Goal: Information Seeking & Learning: Find specific page/section

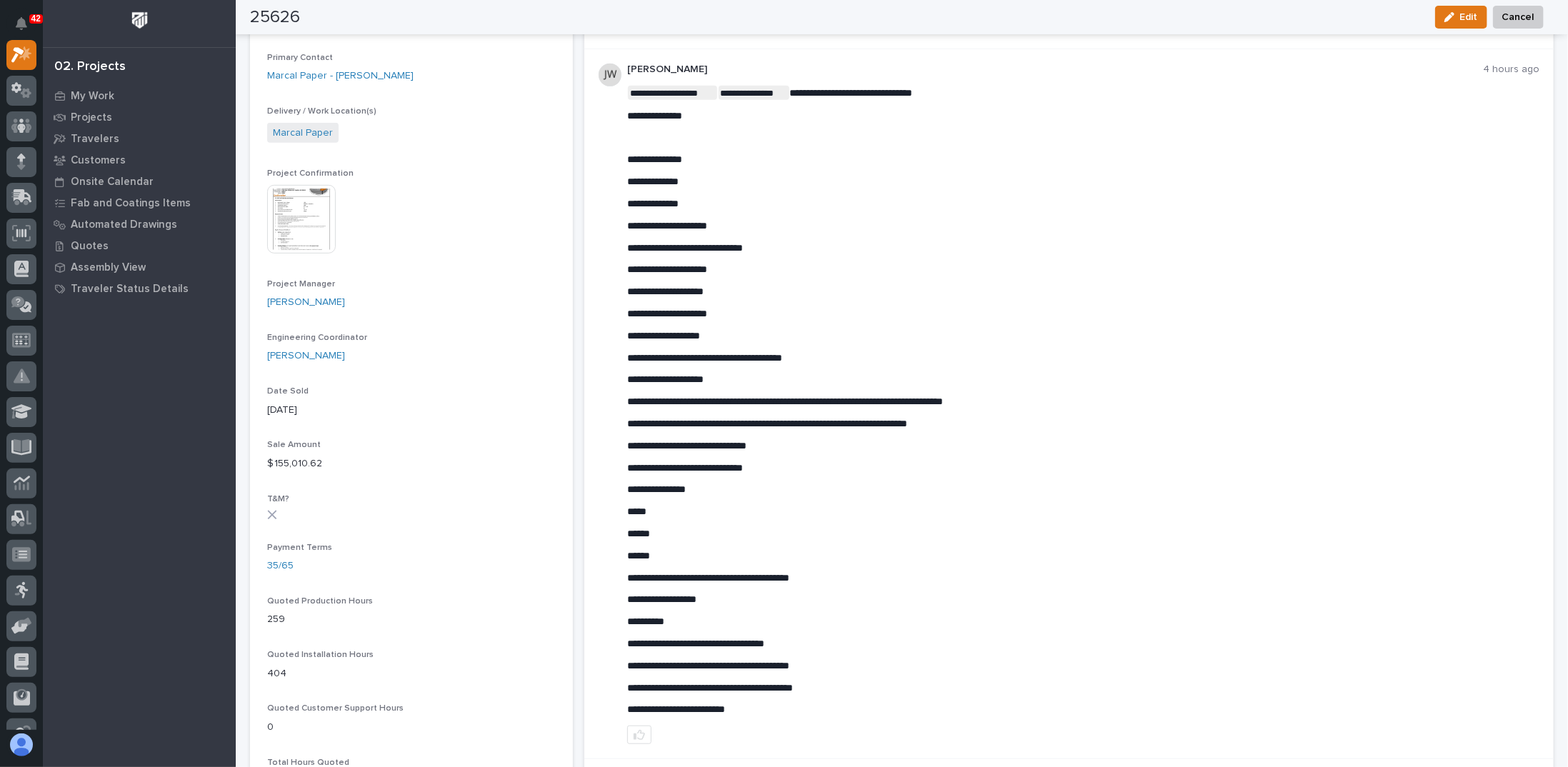
scroll to position [460, 0]
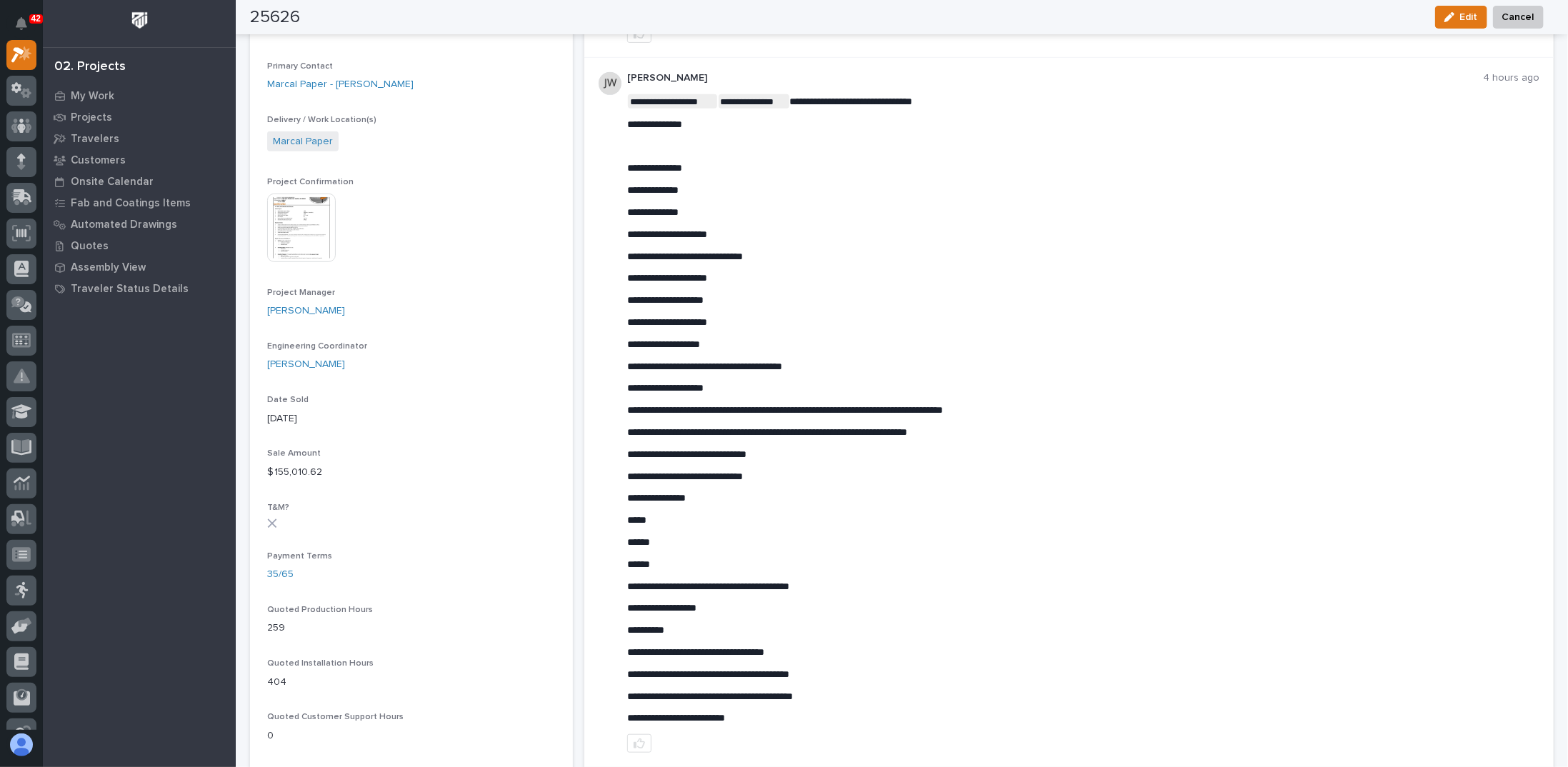
click at [1057, 223] on div "**********" at bounding box center [1084, 409] width 912 height 630
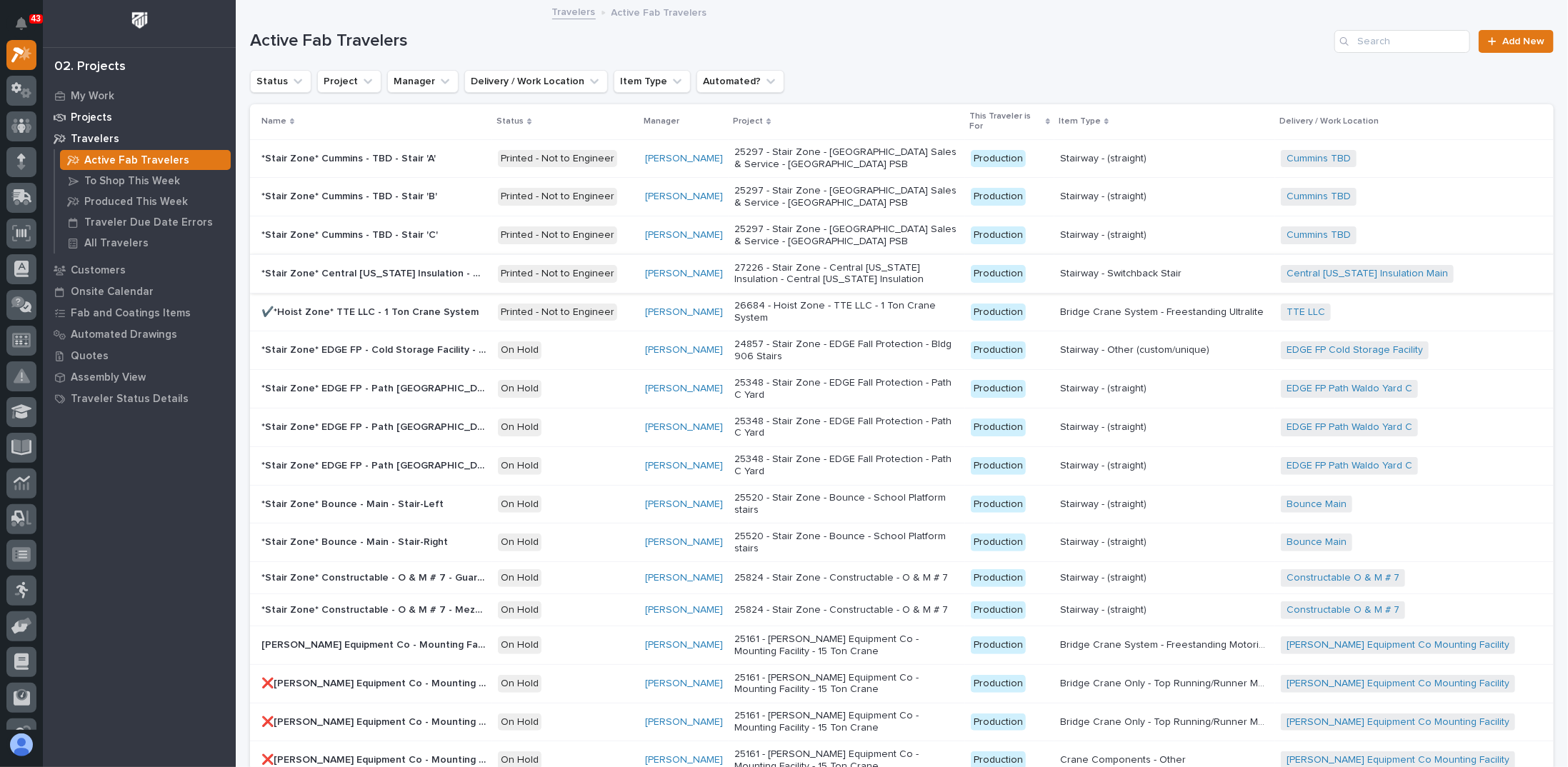
click at [122, 121] on div "Projects" at bounding box center [139, 116] width 186 height 20
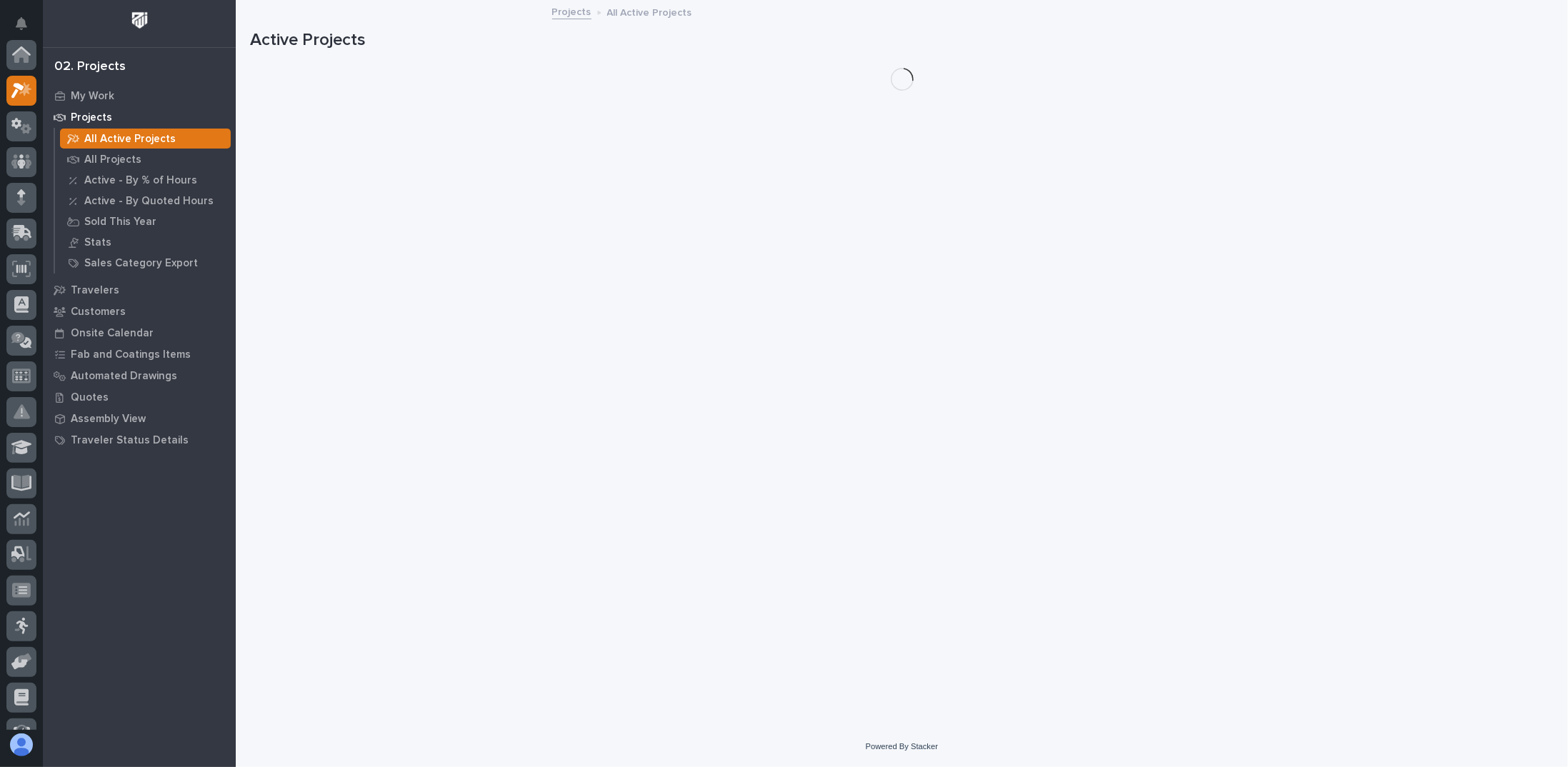
scroll to position [35, 0]
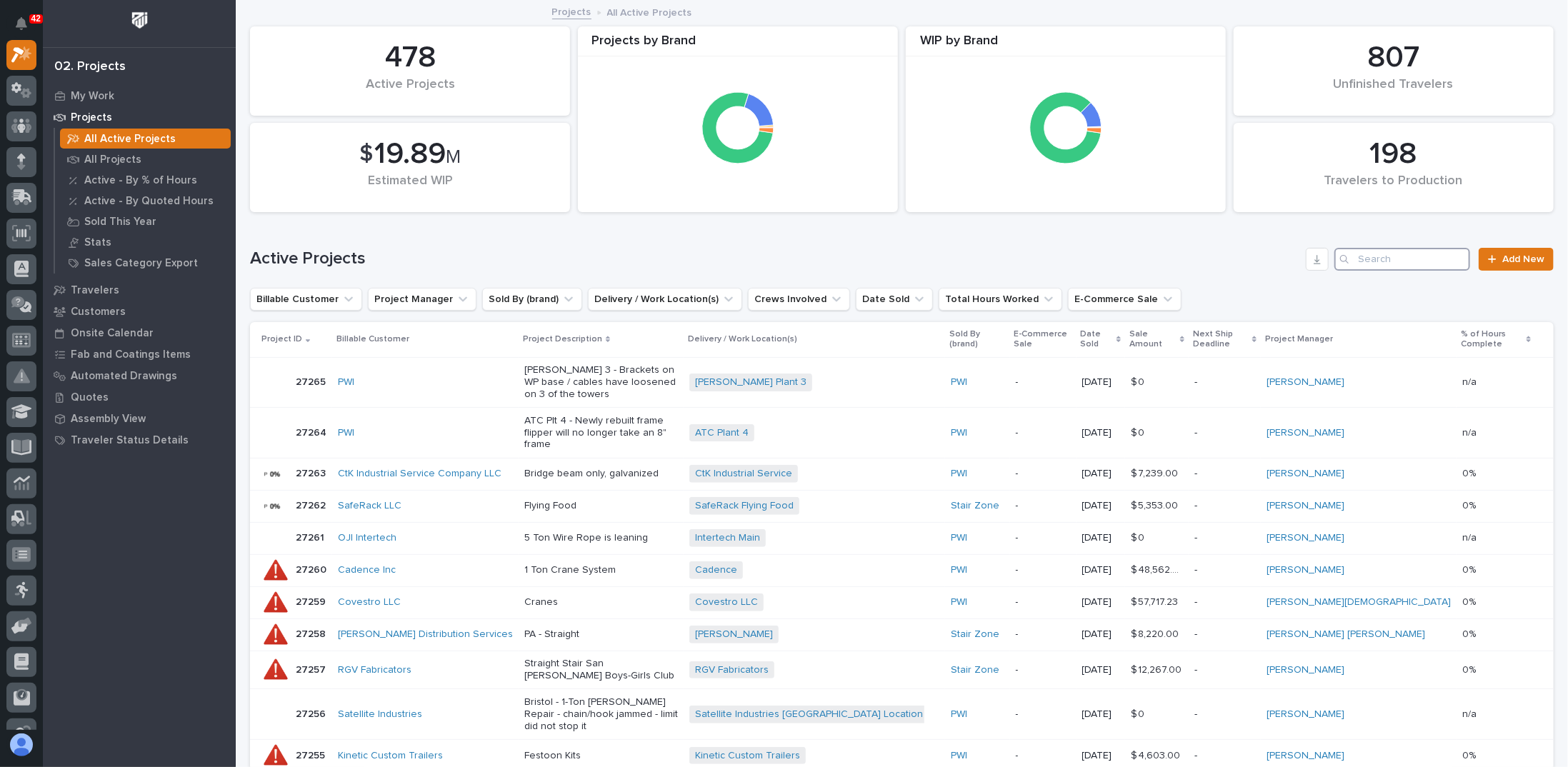
click at [1388, 258] on input "Search" at bounding box center [1402, 259] width 136 height 23
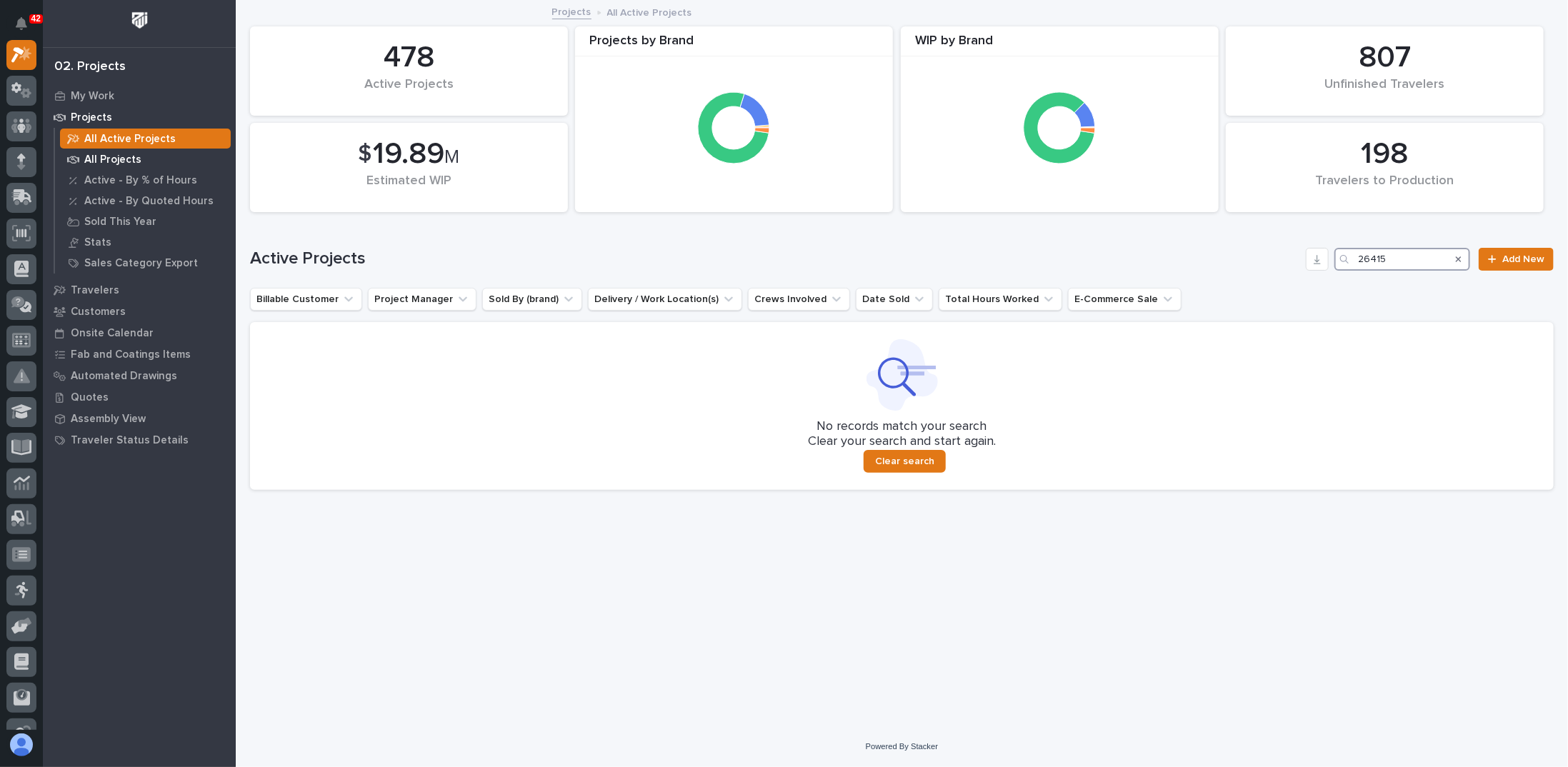
type input "26415"
click at [126, 163] on p "All Projects" at bounding box center [112, 160] width 57 height 13
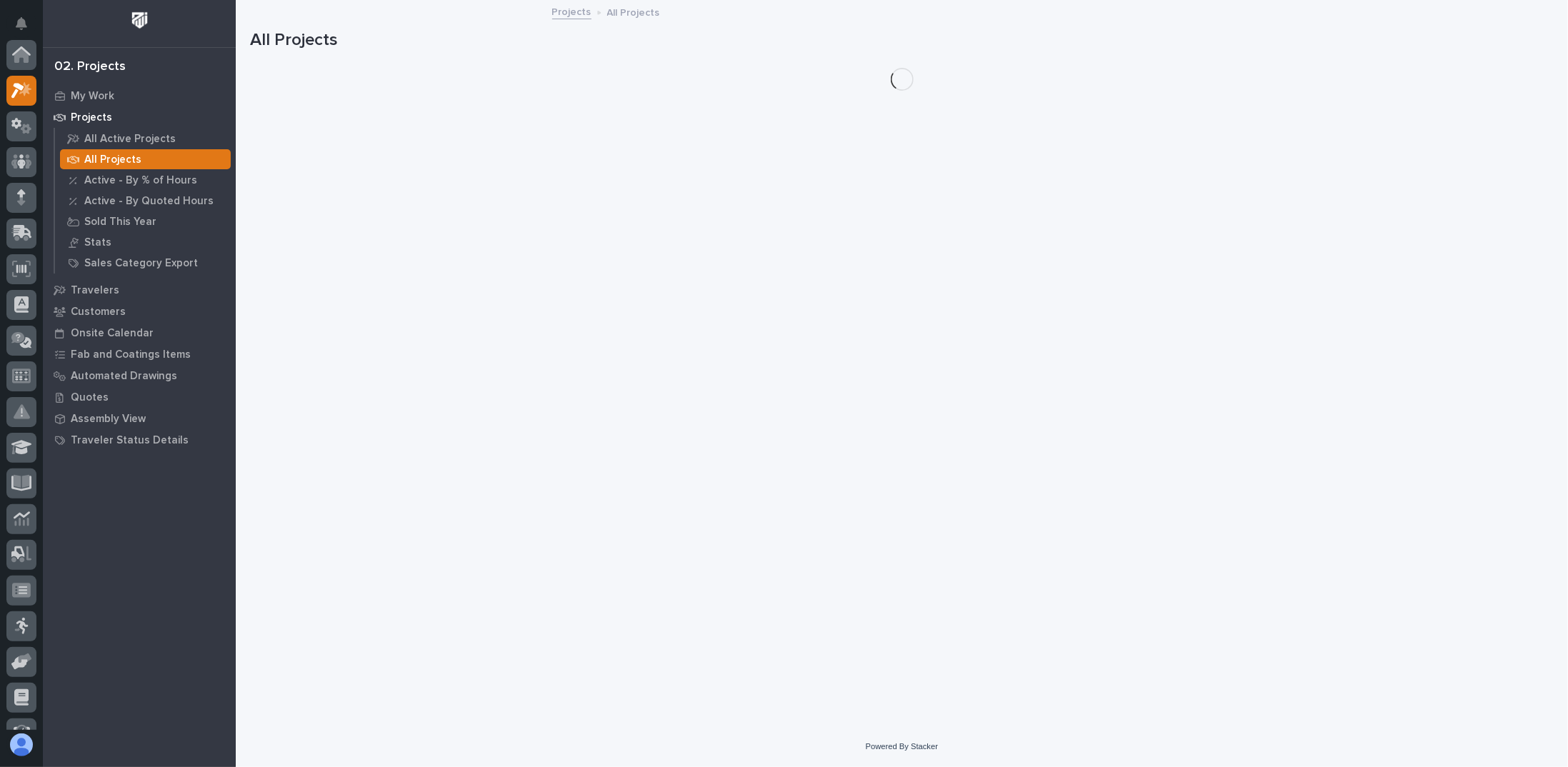
scroll to position [35, 0]
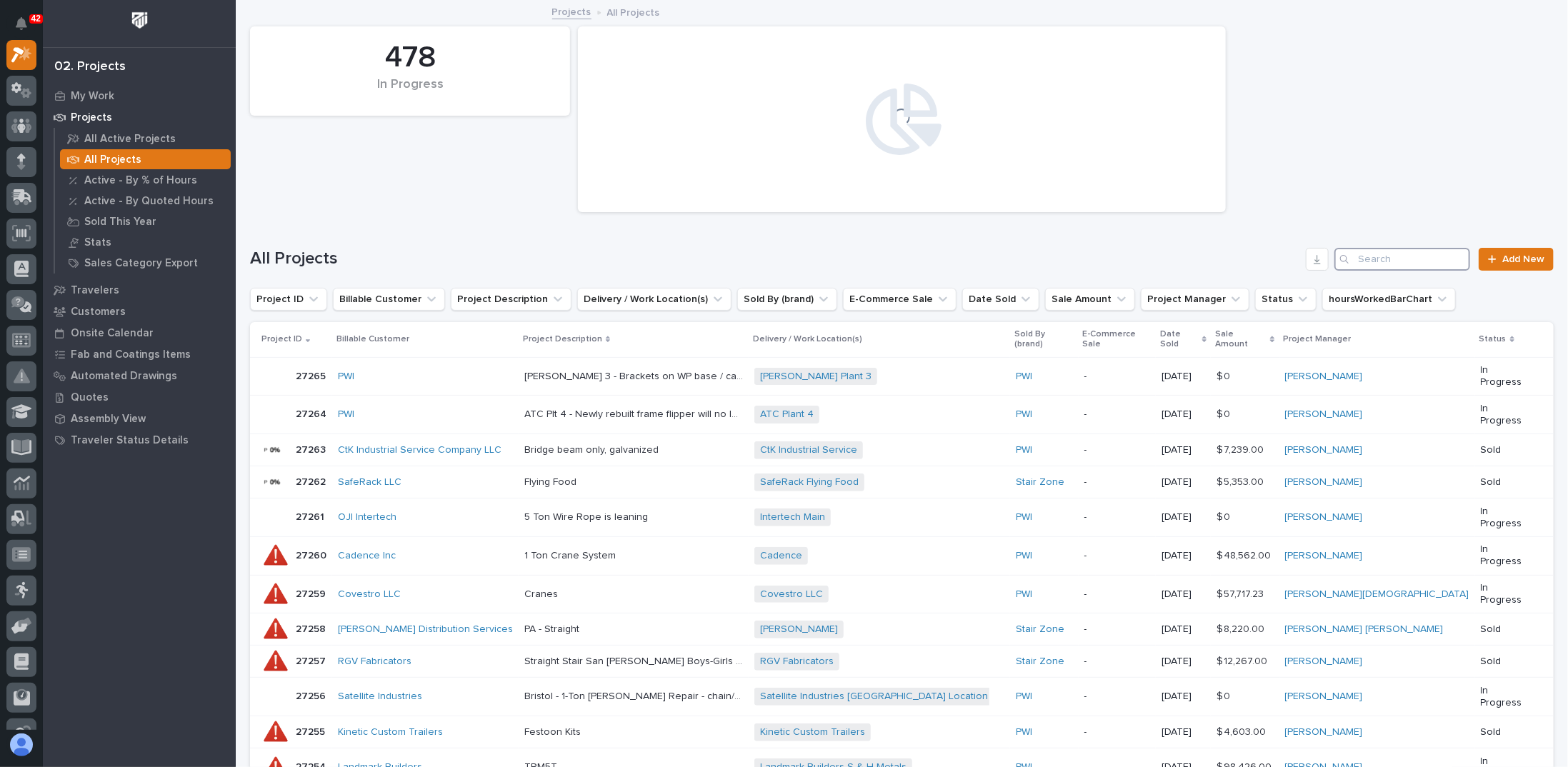
click at [1361, 257] on input "Search" at bounding box center [1402, 259] width 136 height 23
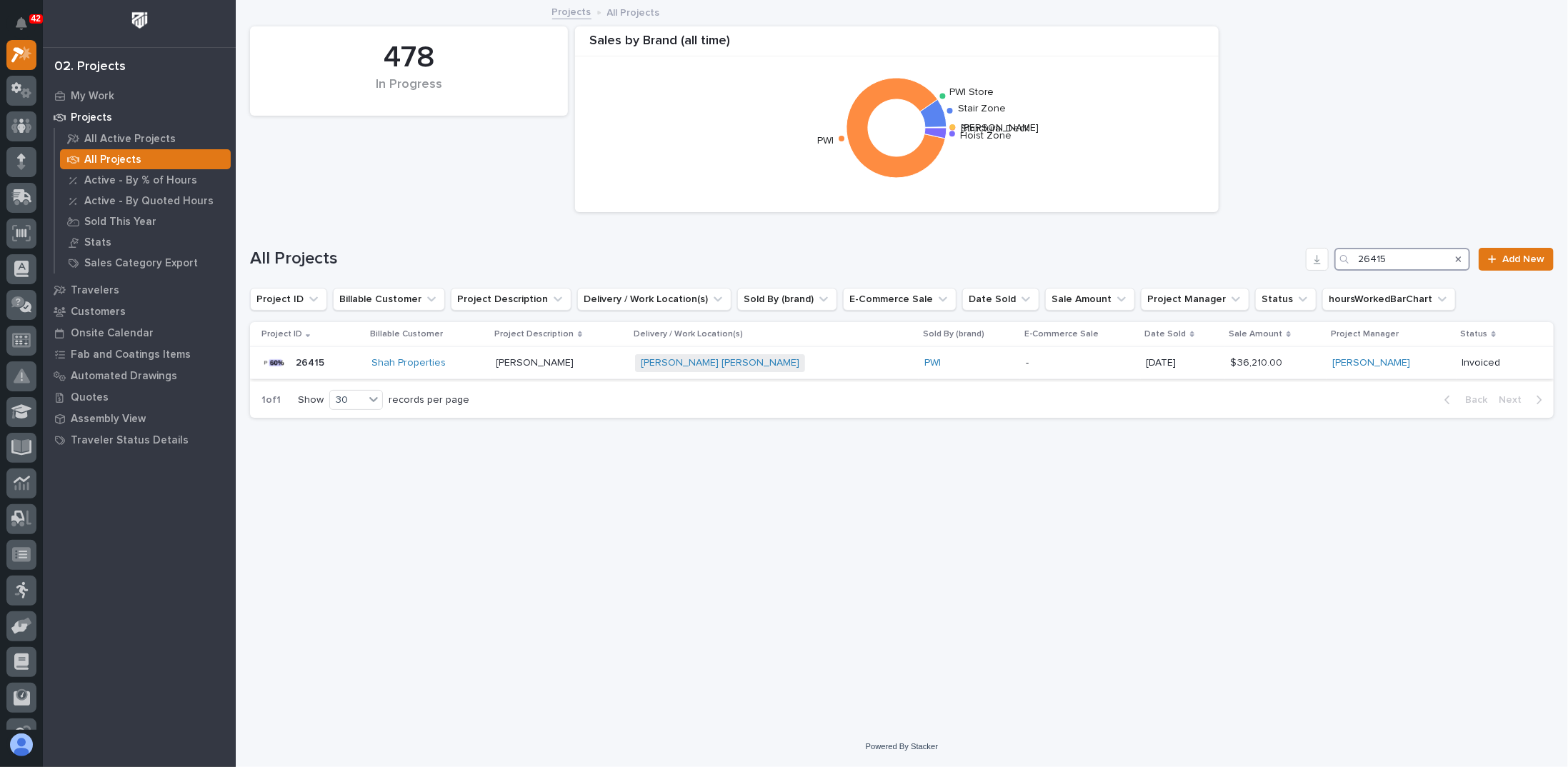
type input "26415"
click at [470, 364] on div "Shah Properties" at bounding box center [429, 363] width 113 height 12
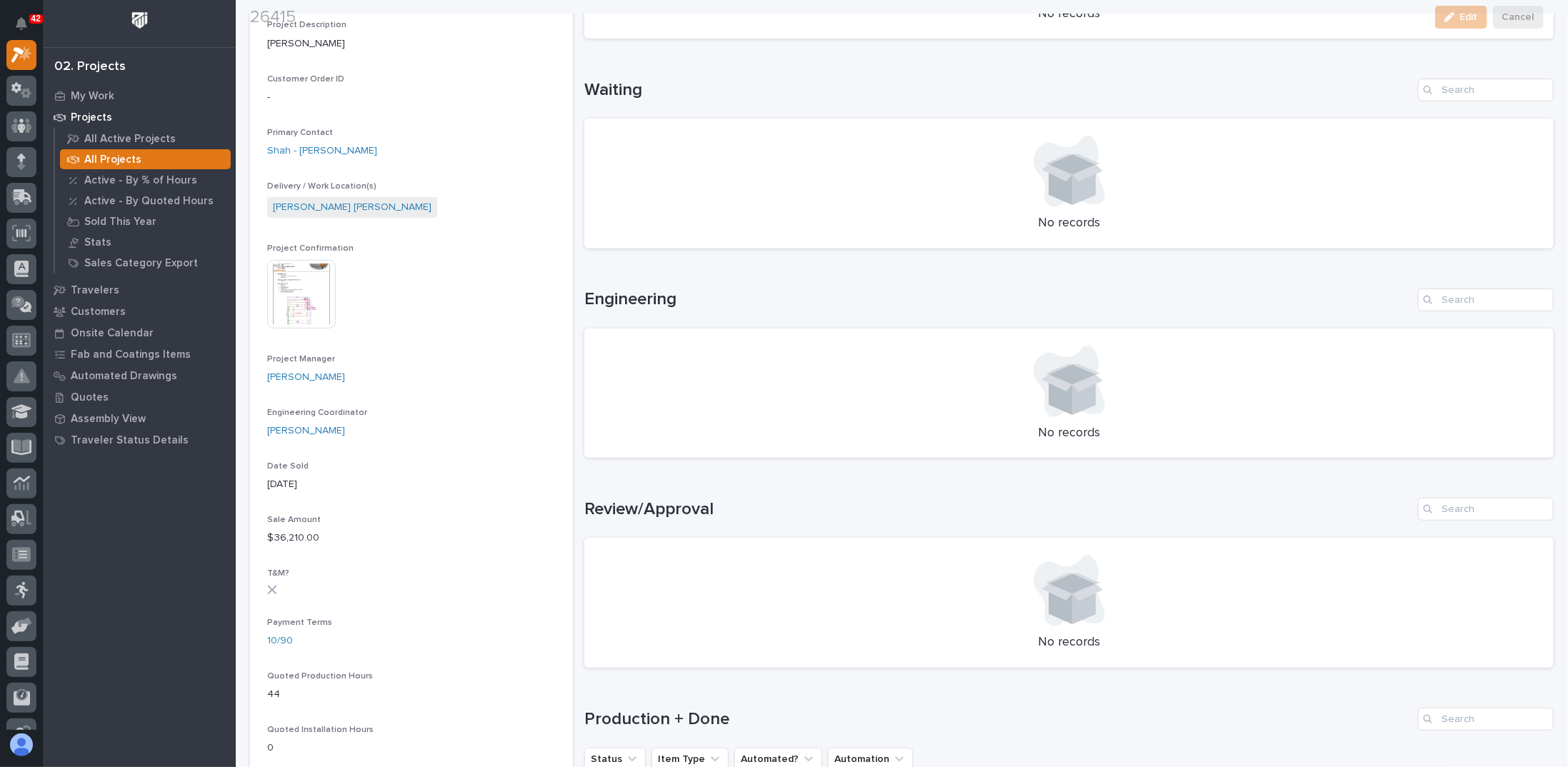
scroll to position [357, 0]
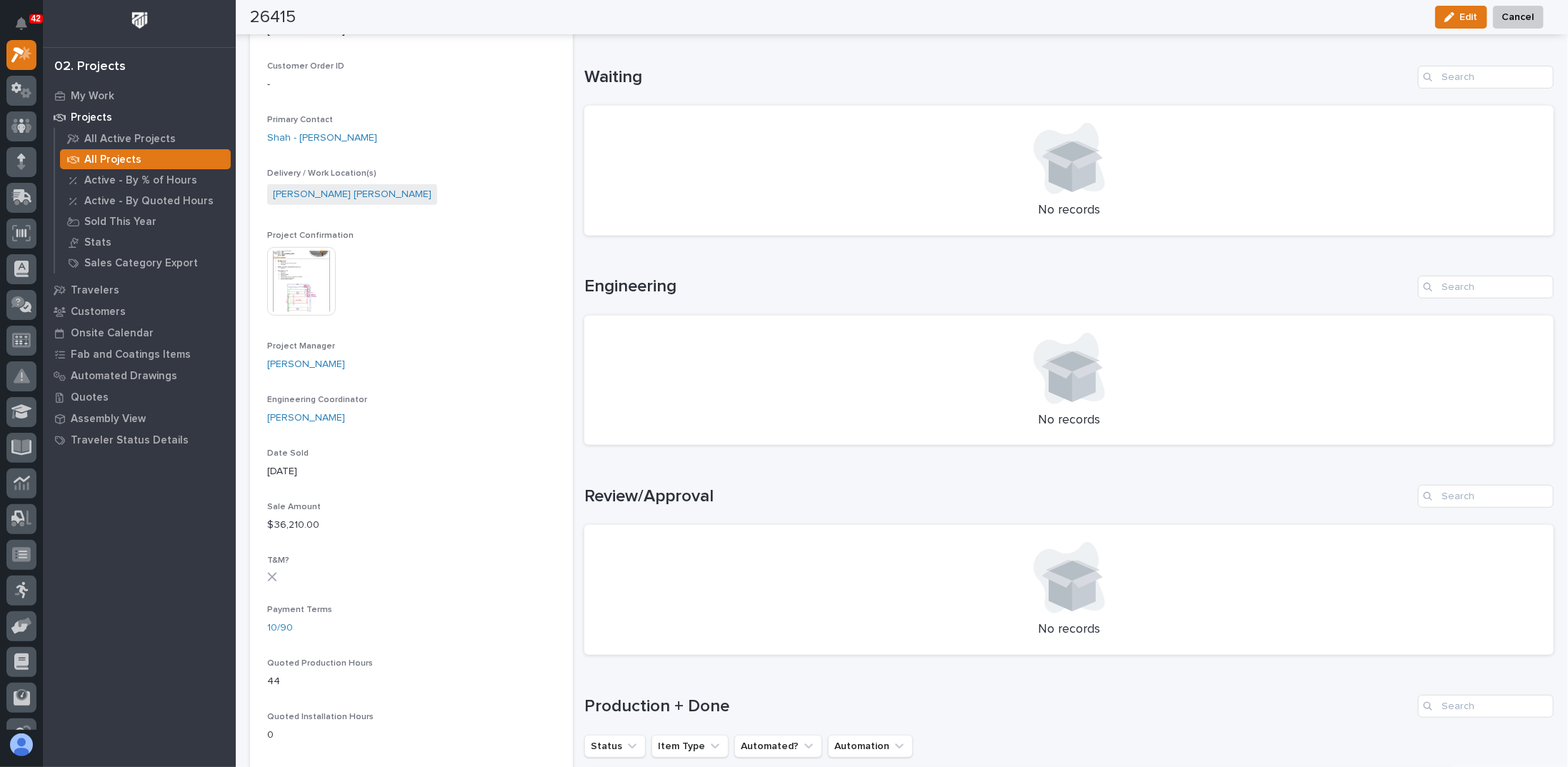
click at [320, 263] on img at bounding box center [301, 281] width 68 height 68
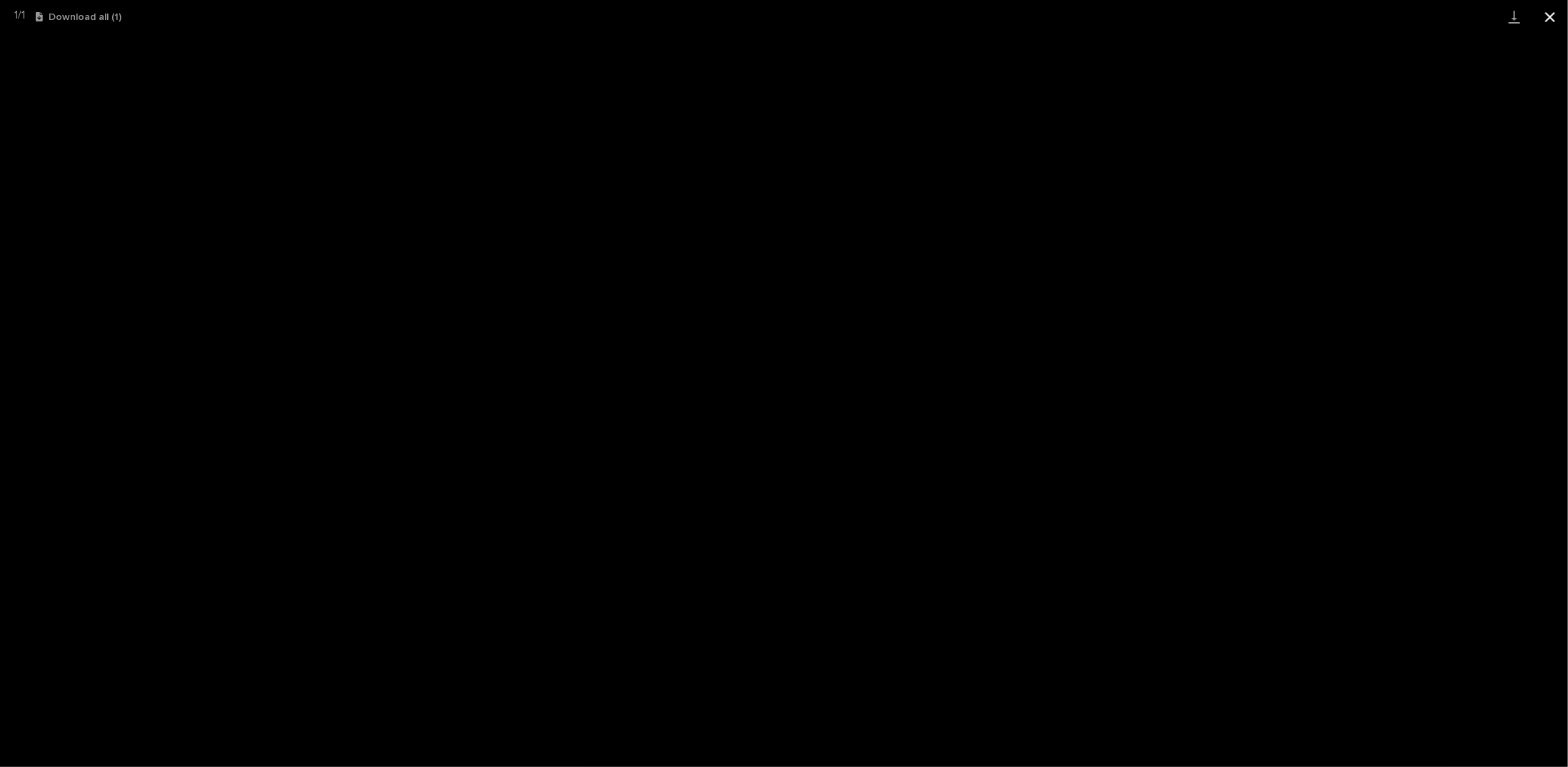
click at [1546, 14] on button "Close gallery" at bounding box center [1549, 16] width 35 height 34
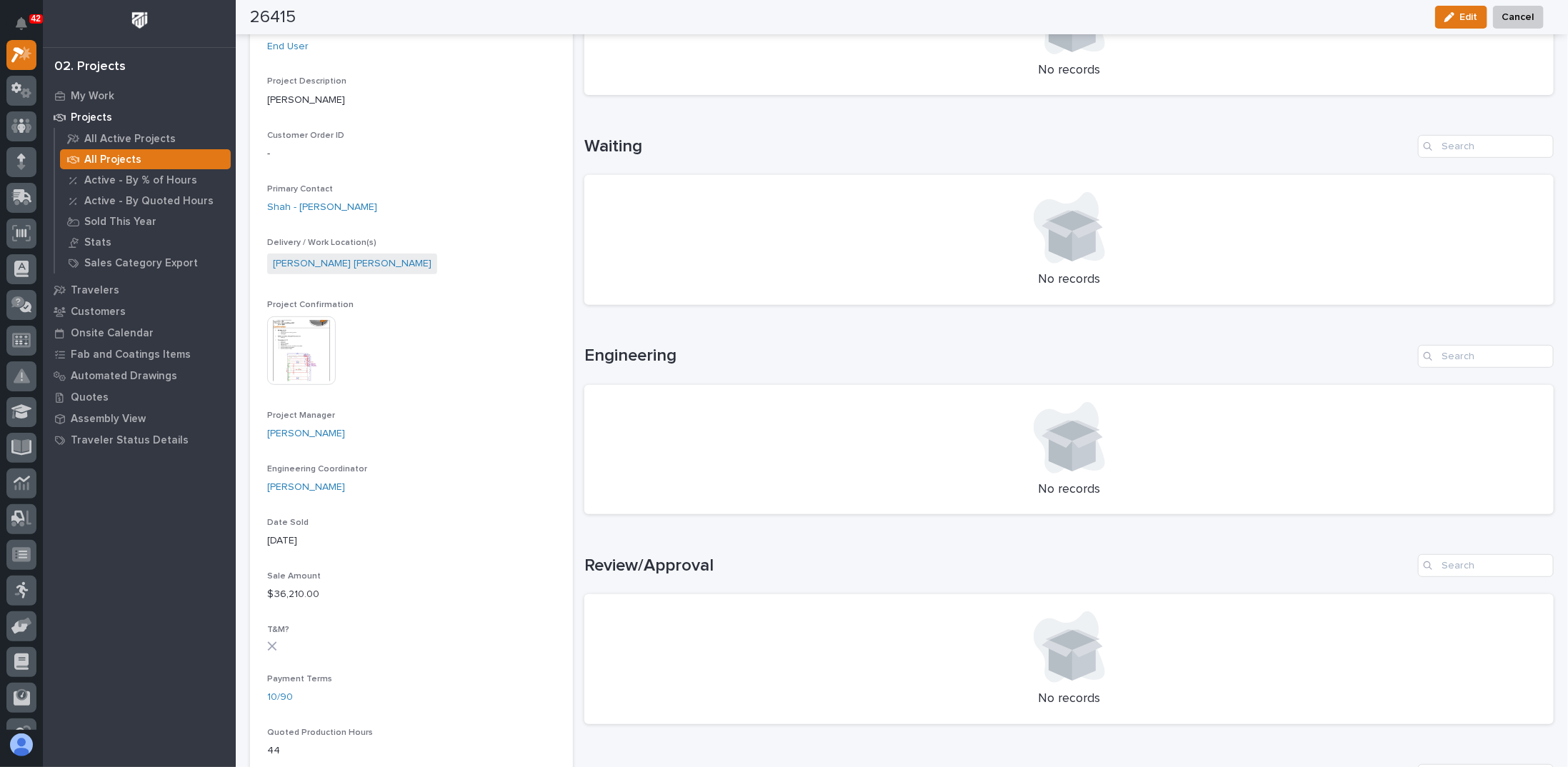
scroll to position [0, 0]
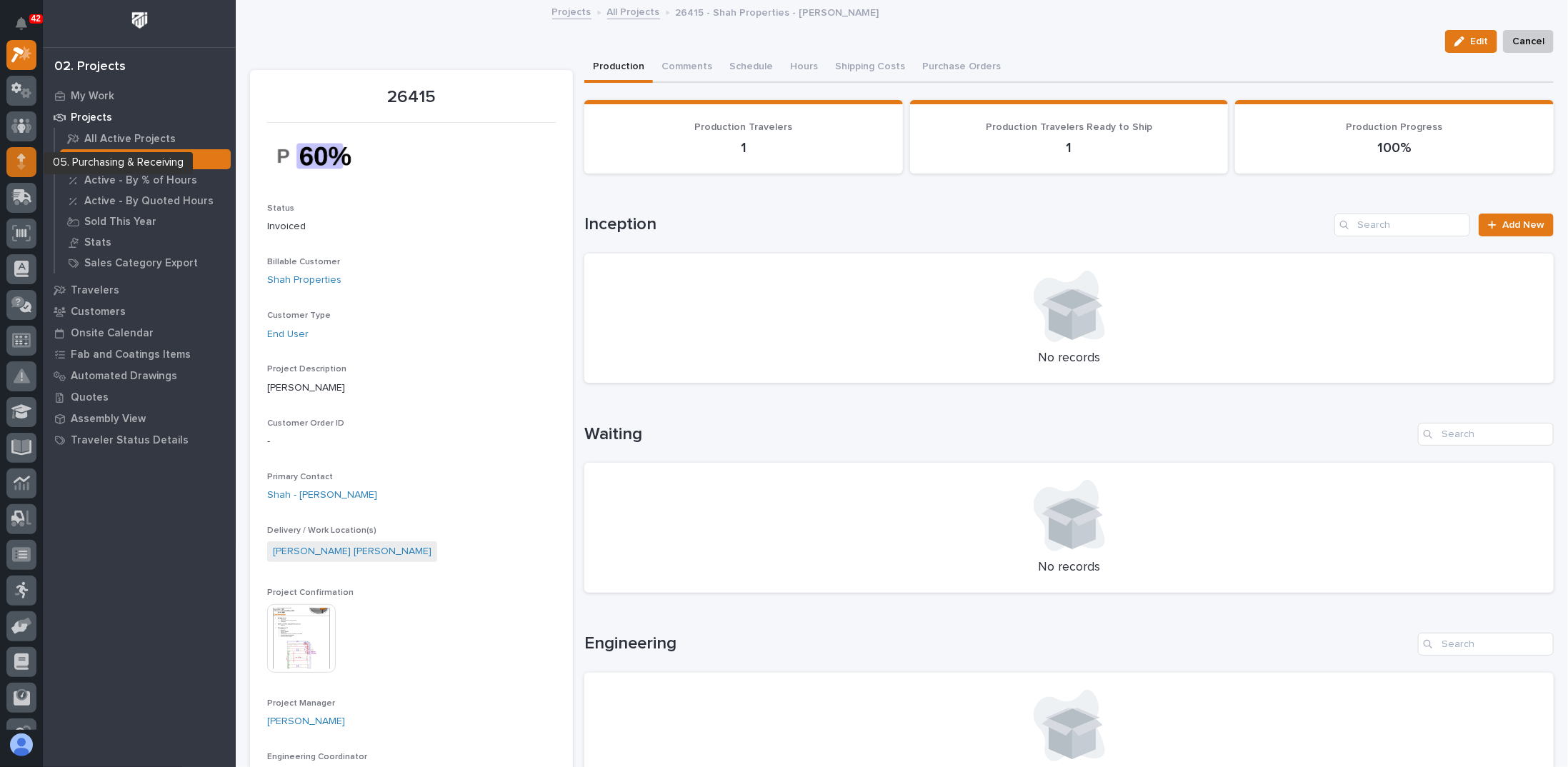
click at [24, 170] on div at bounding box center [21, 162] width 30 height 30
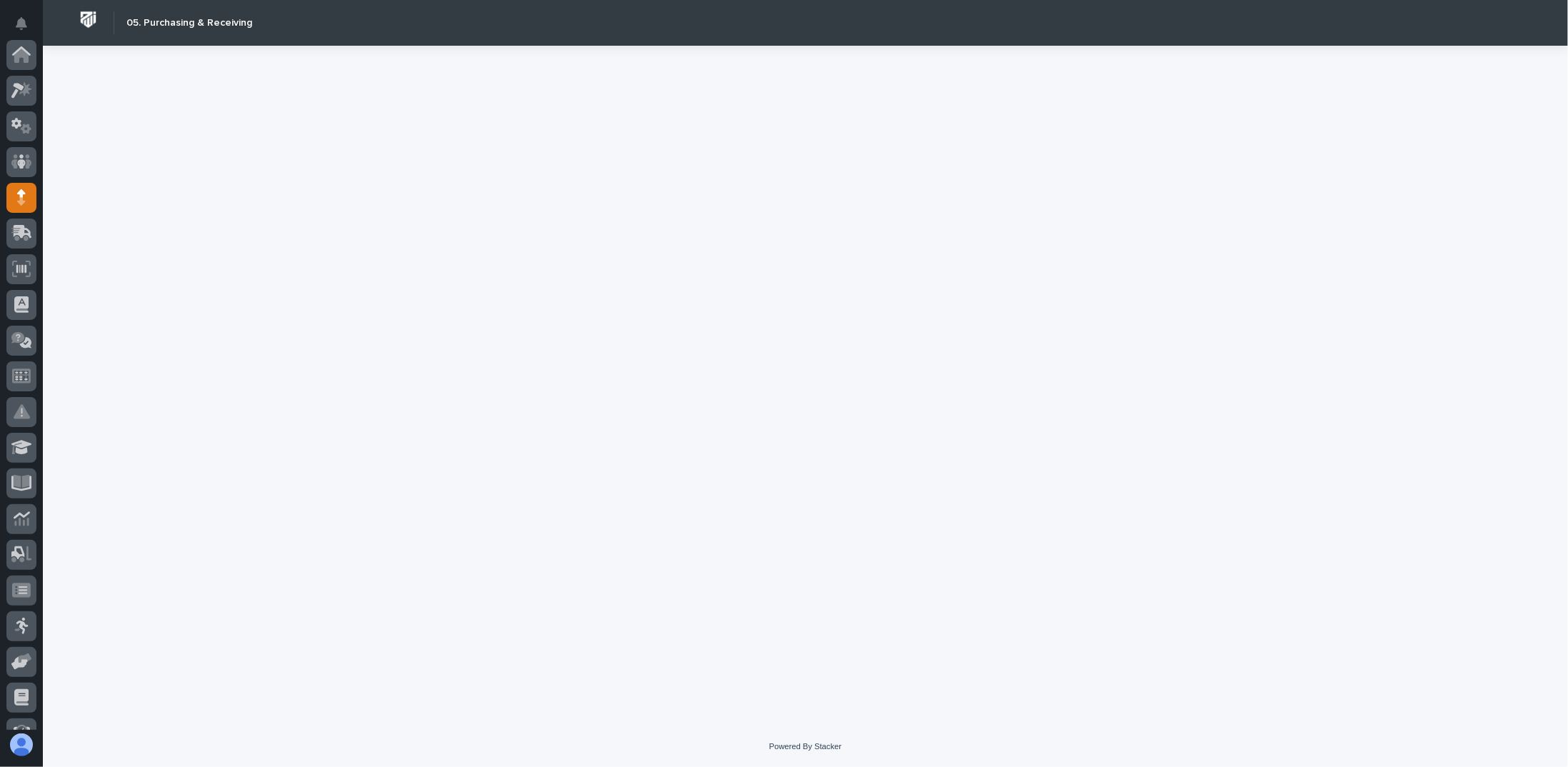
scroll to position [143, 0]
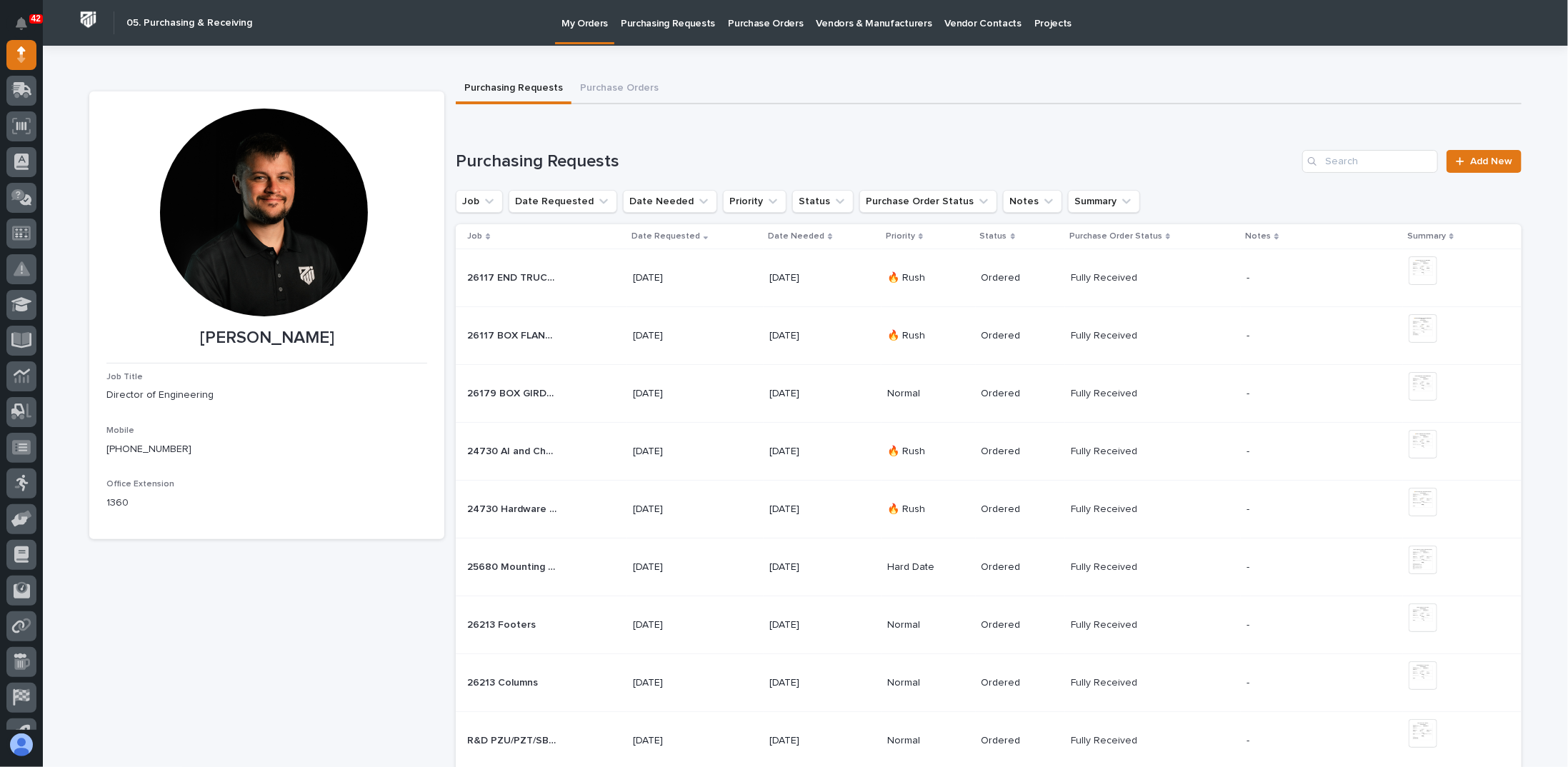
click at [672, 28] on p "Purchasing Requests" at bounding box center [668, 15] width 94 height 30
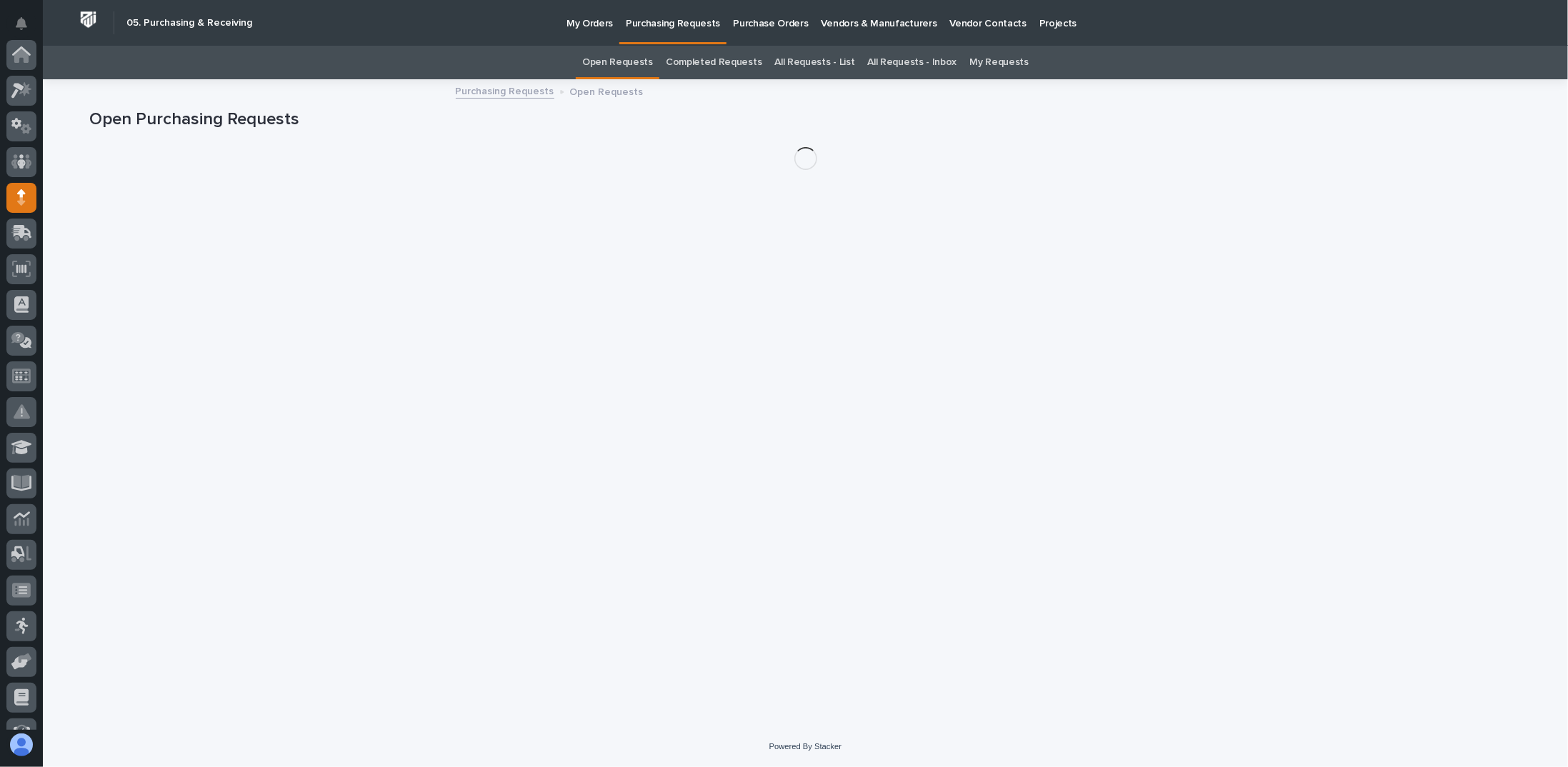
scroll to position [143, 0]
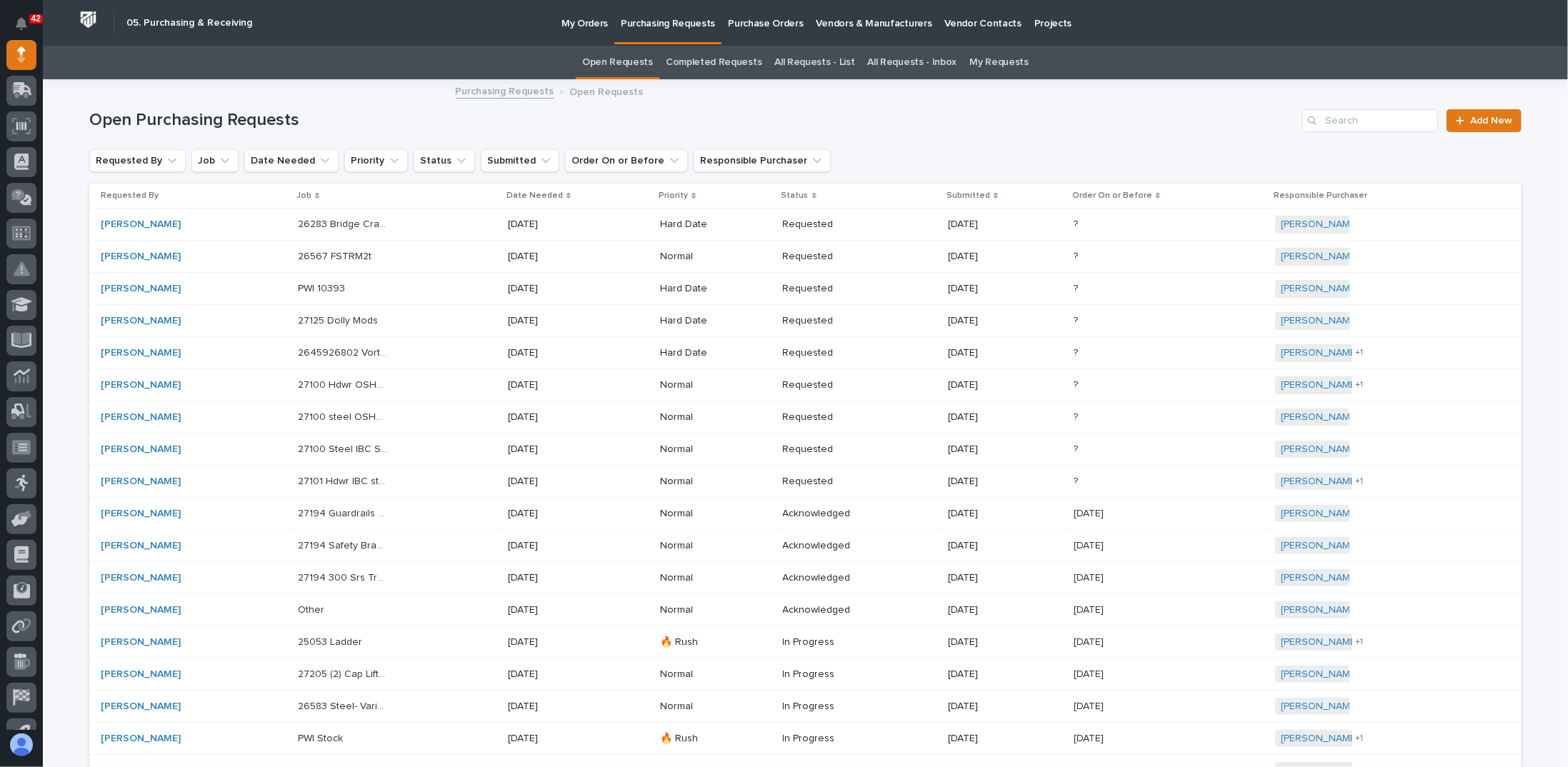
click at [1034, 24] on p "Projects" at bounding box center [1053, 15] width 38 height 30
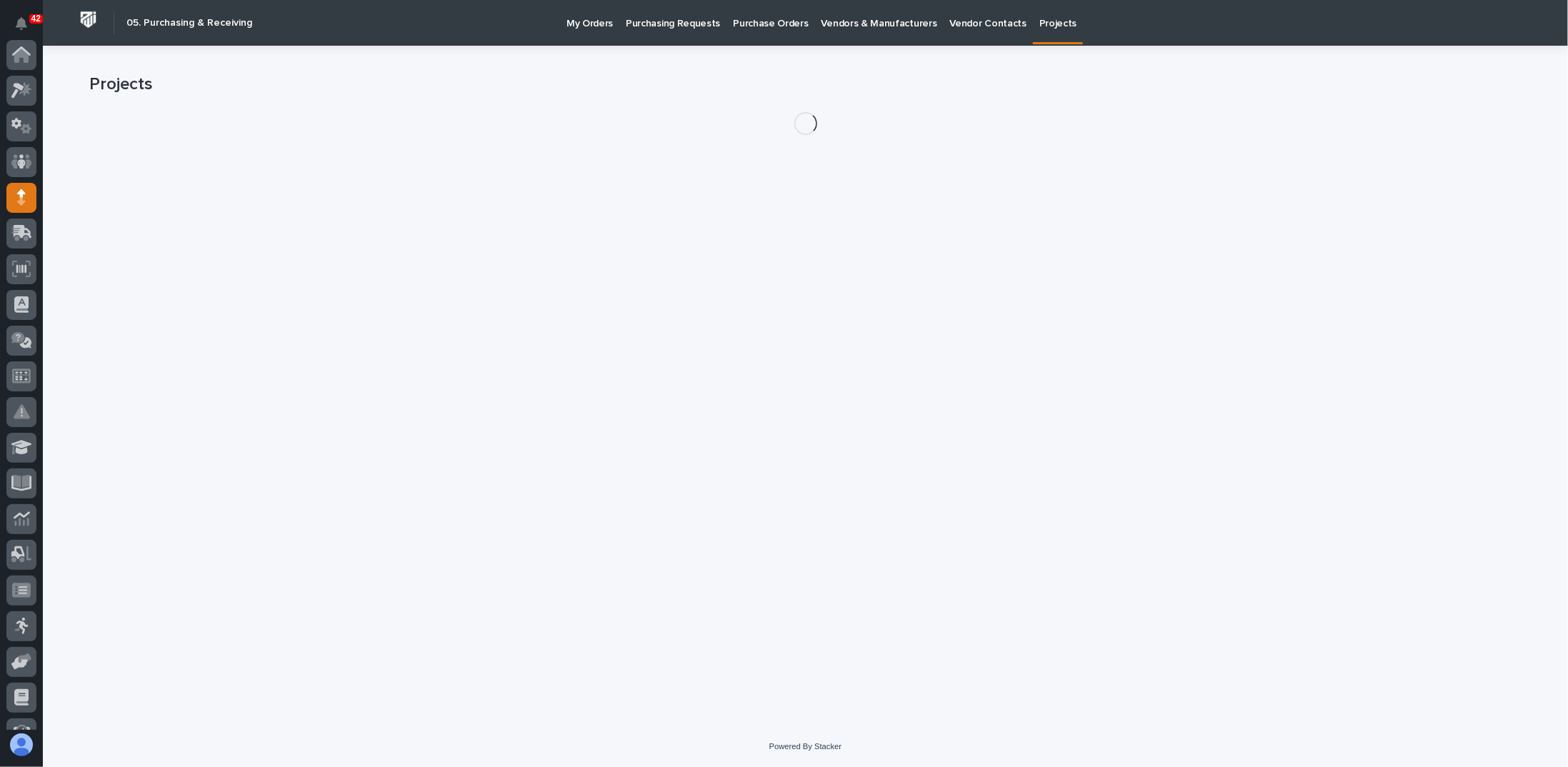
scroll to position [143, 0]
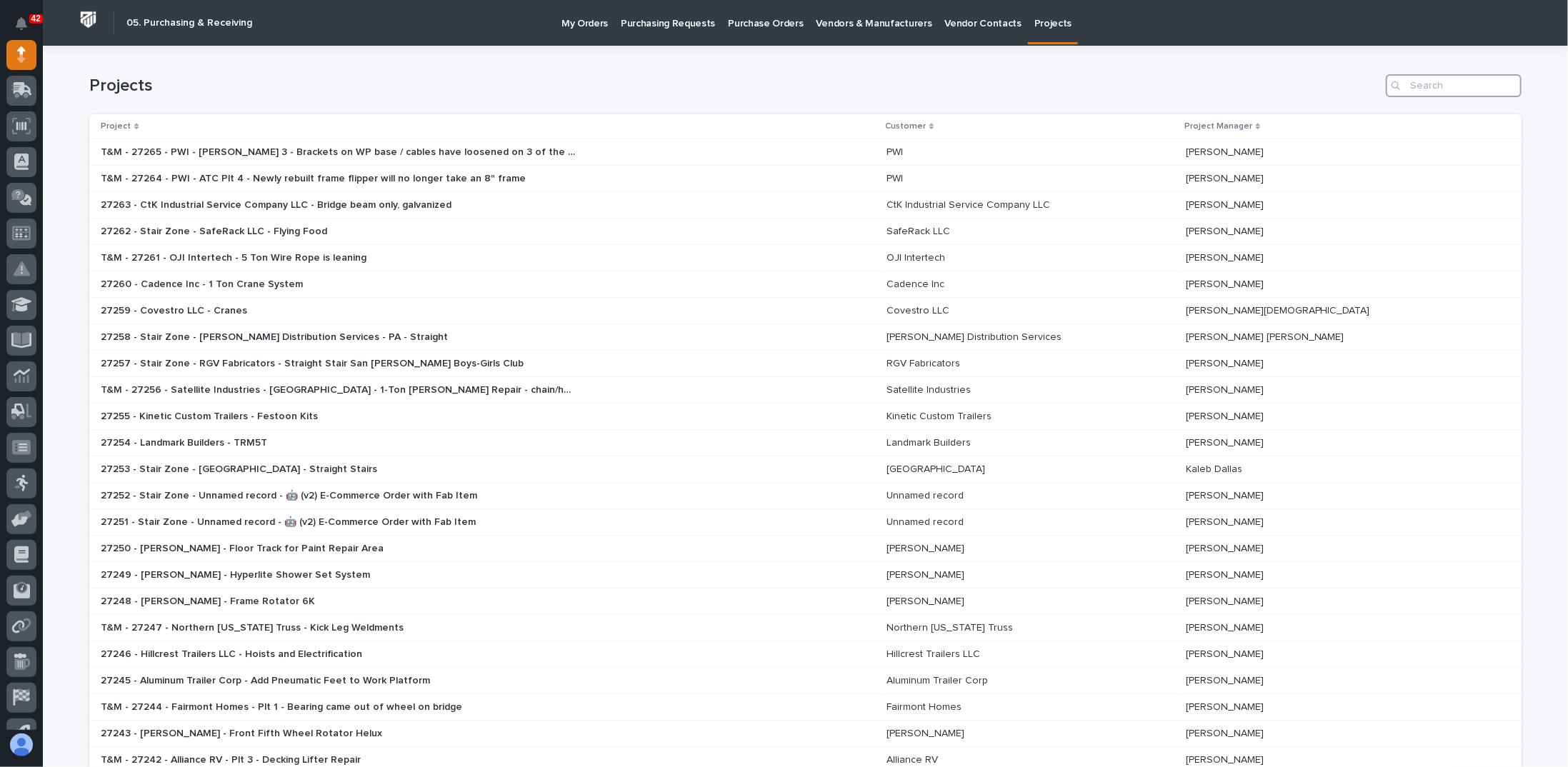
click at [1432, 89] on input "Search" at bounding box center [1453, 86] width 136 height 23
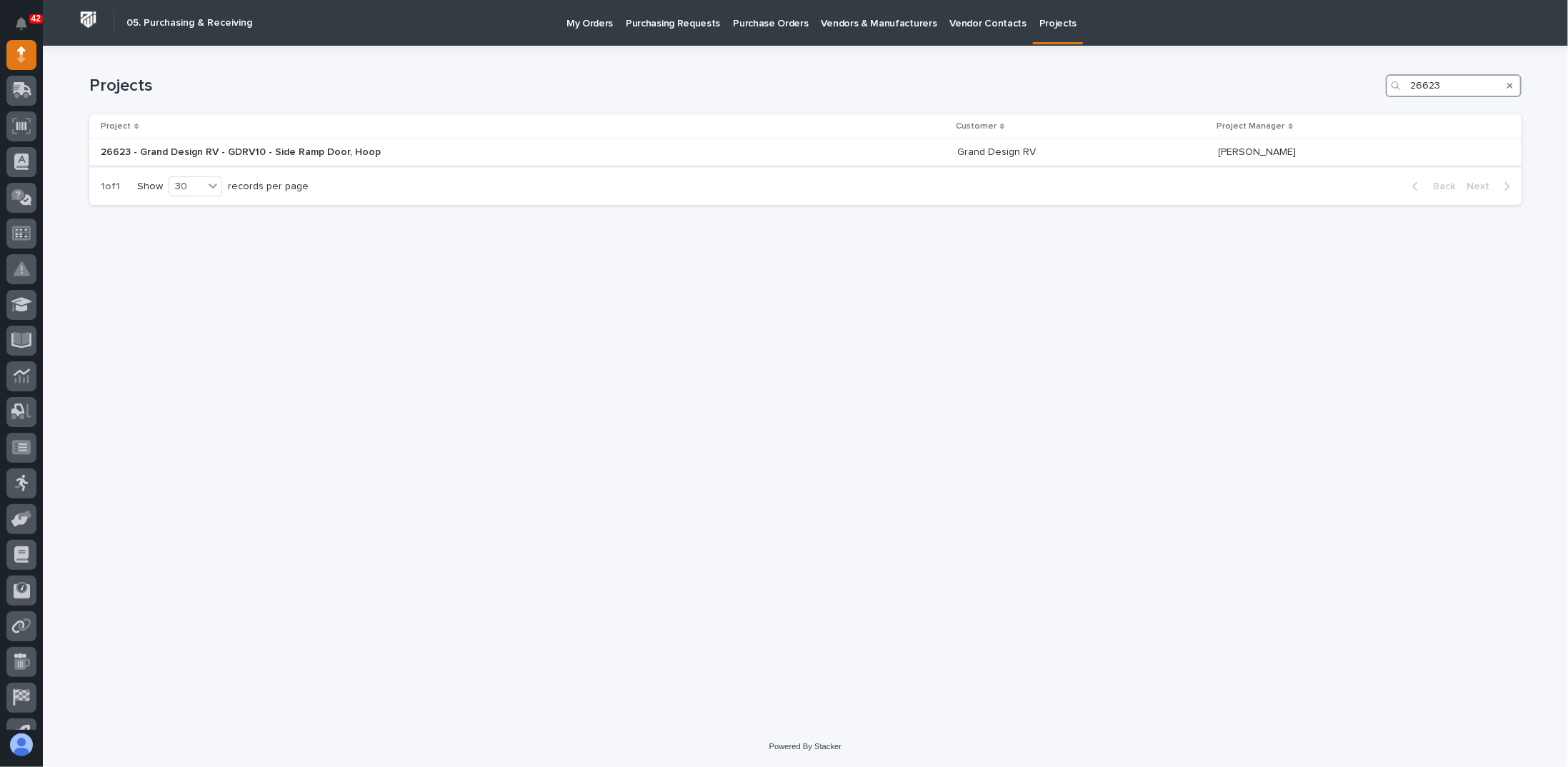
type input "26623"
click at [429, 161] on div "26623 - Grand Design RV - GDRV10 - Side Ramp Door, Hoop 26623 - Grand Design RV…" at bounding box center [523, 152] width 845 height 24
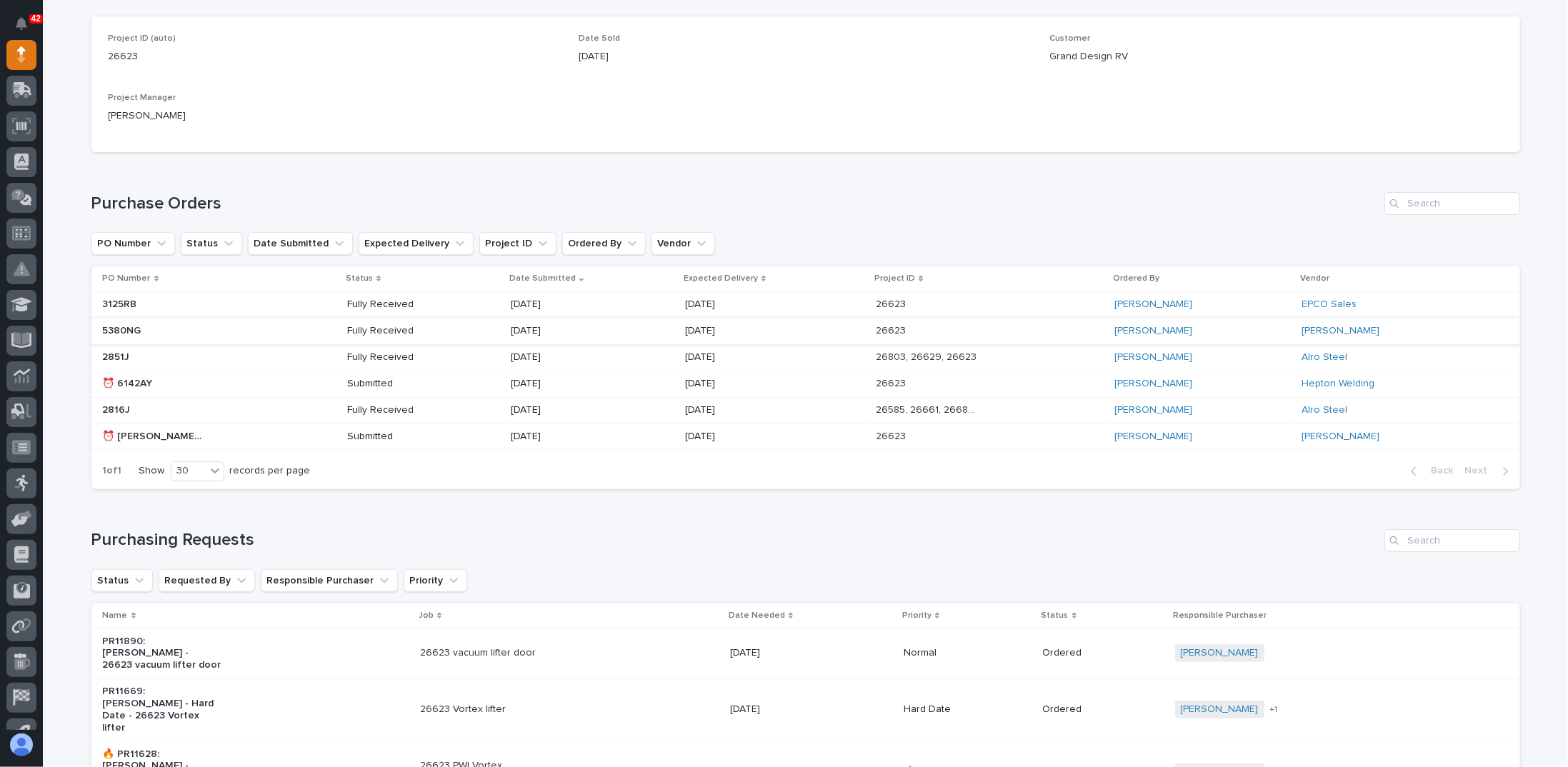
scroll to position [143, 0]
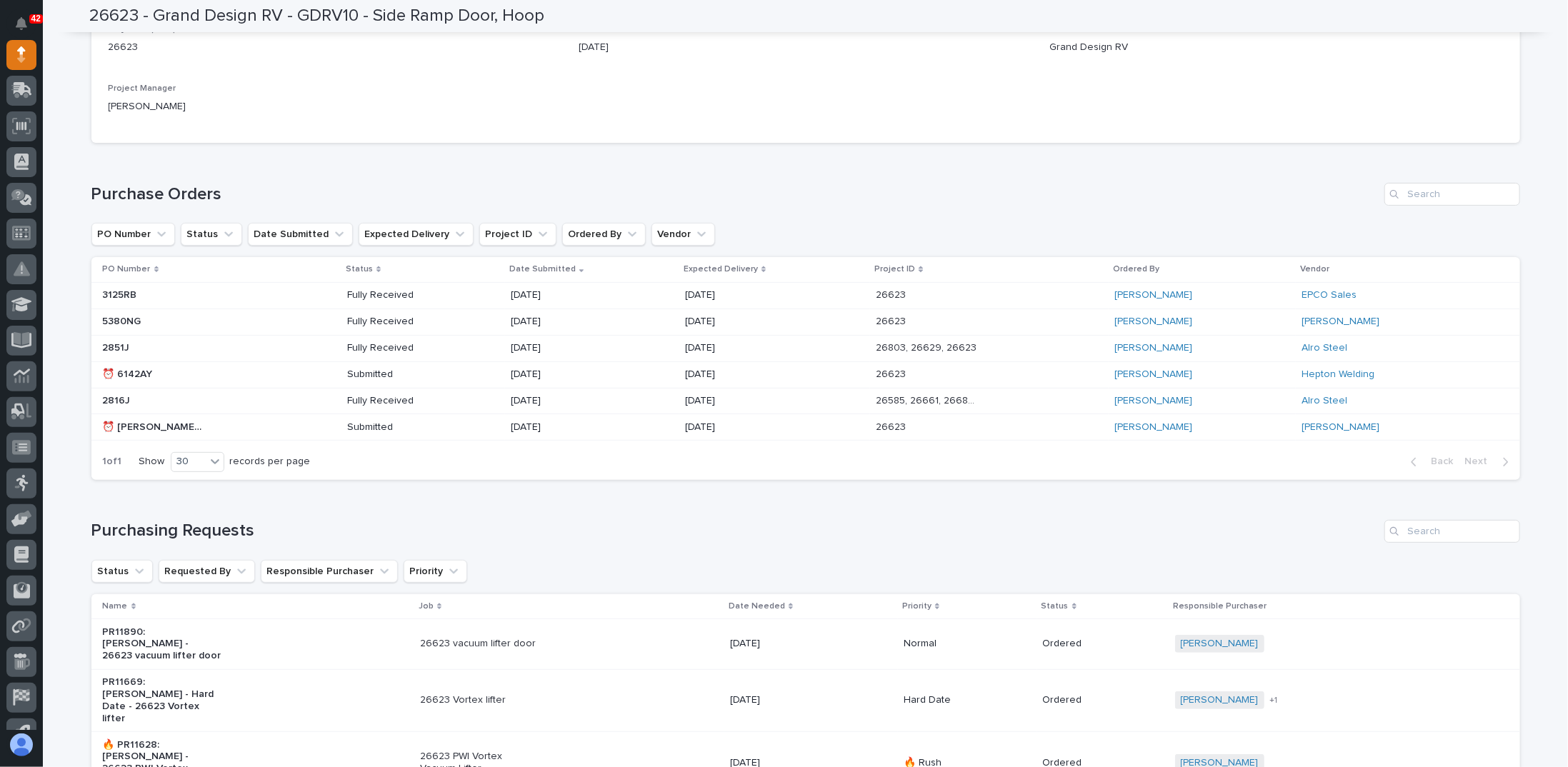
click at [654, 323] on div "08/26/2025" at bounding box center [591, 322] width 163 height 24
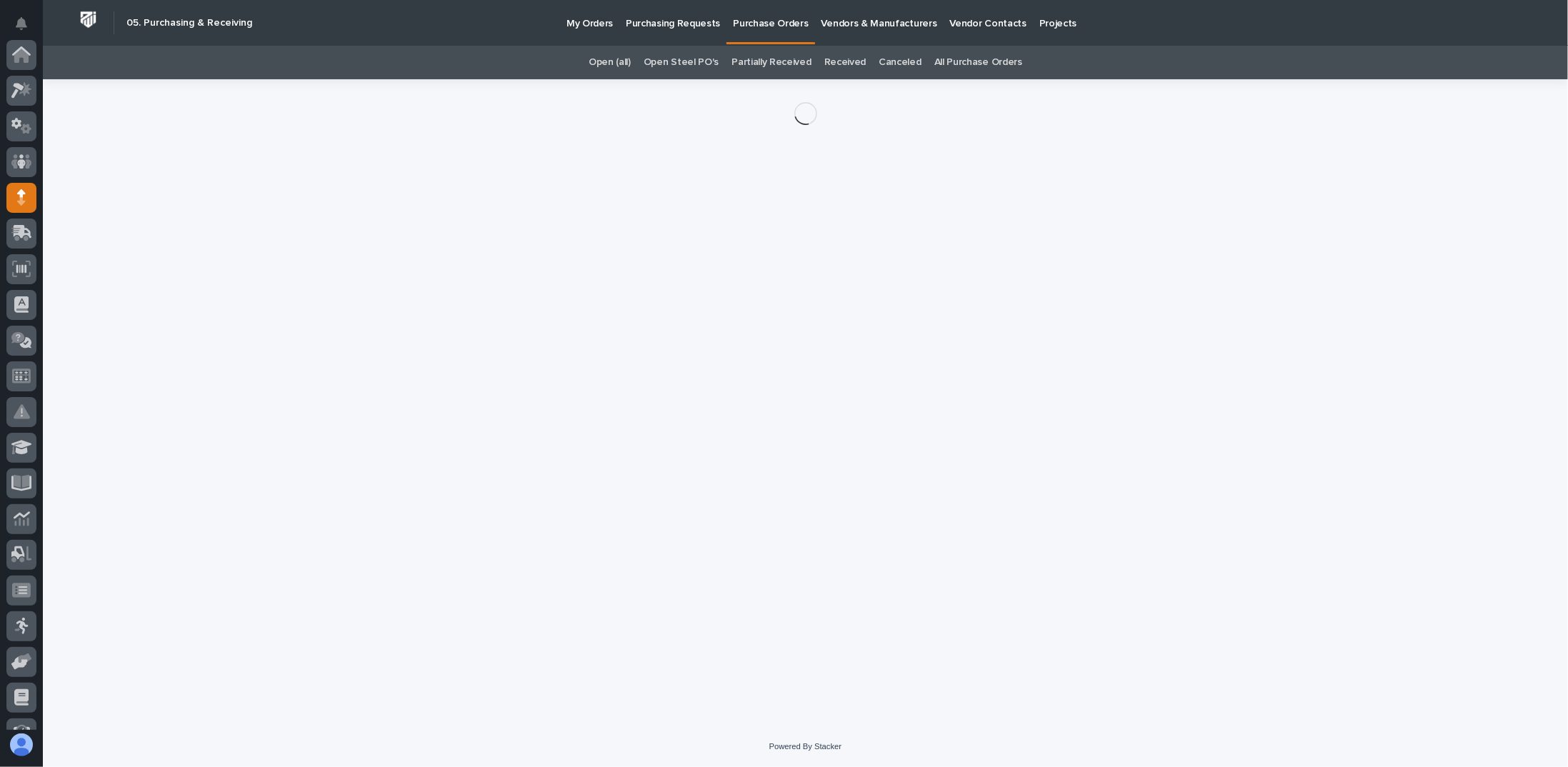
scroll to position [143, 0]
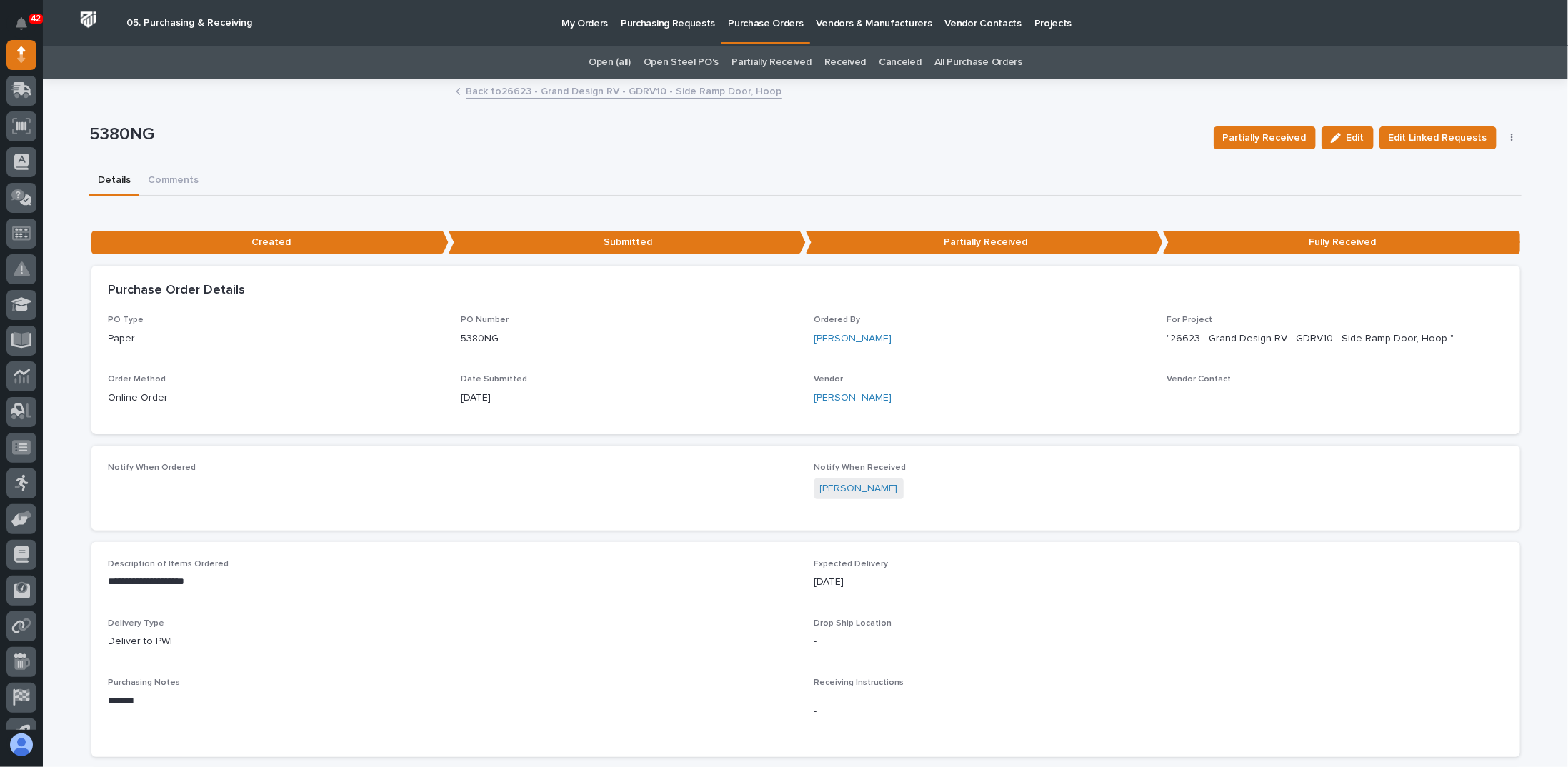
drag, startPoint x: 464, startPoint y: 157, endPoint x: 455, endPoint y: 160, distance: 9.5
click at [464, 157] on div "5380NG Partially Received Edit Edit Linked Requests Not Received" at bounding box center [806, 137] width 1432 height 57
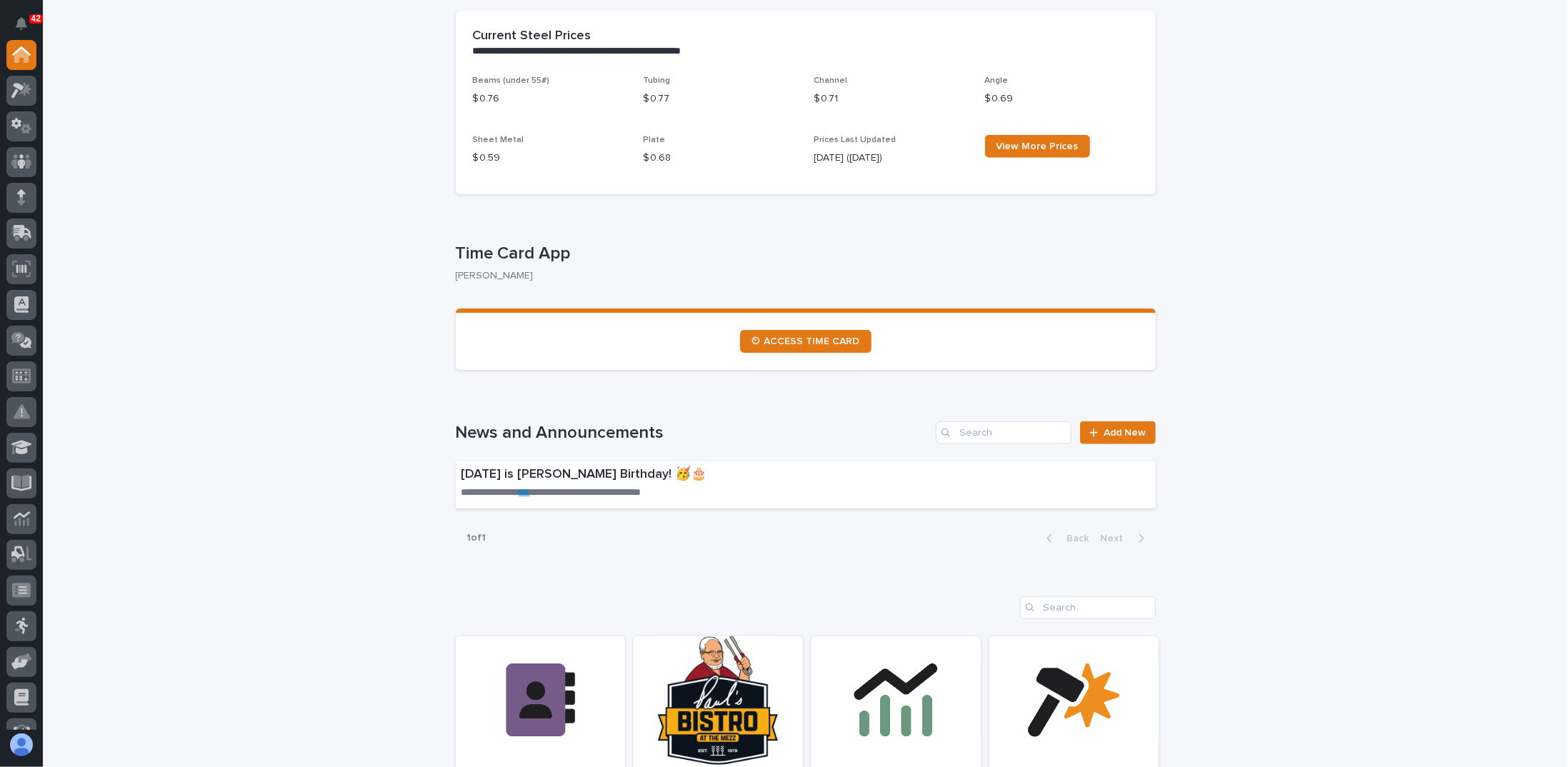
scroll to position [643, 0]
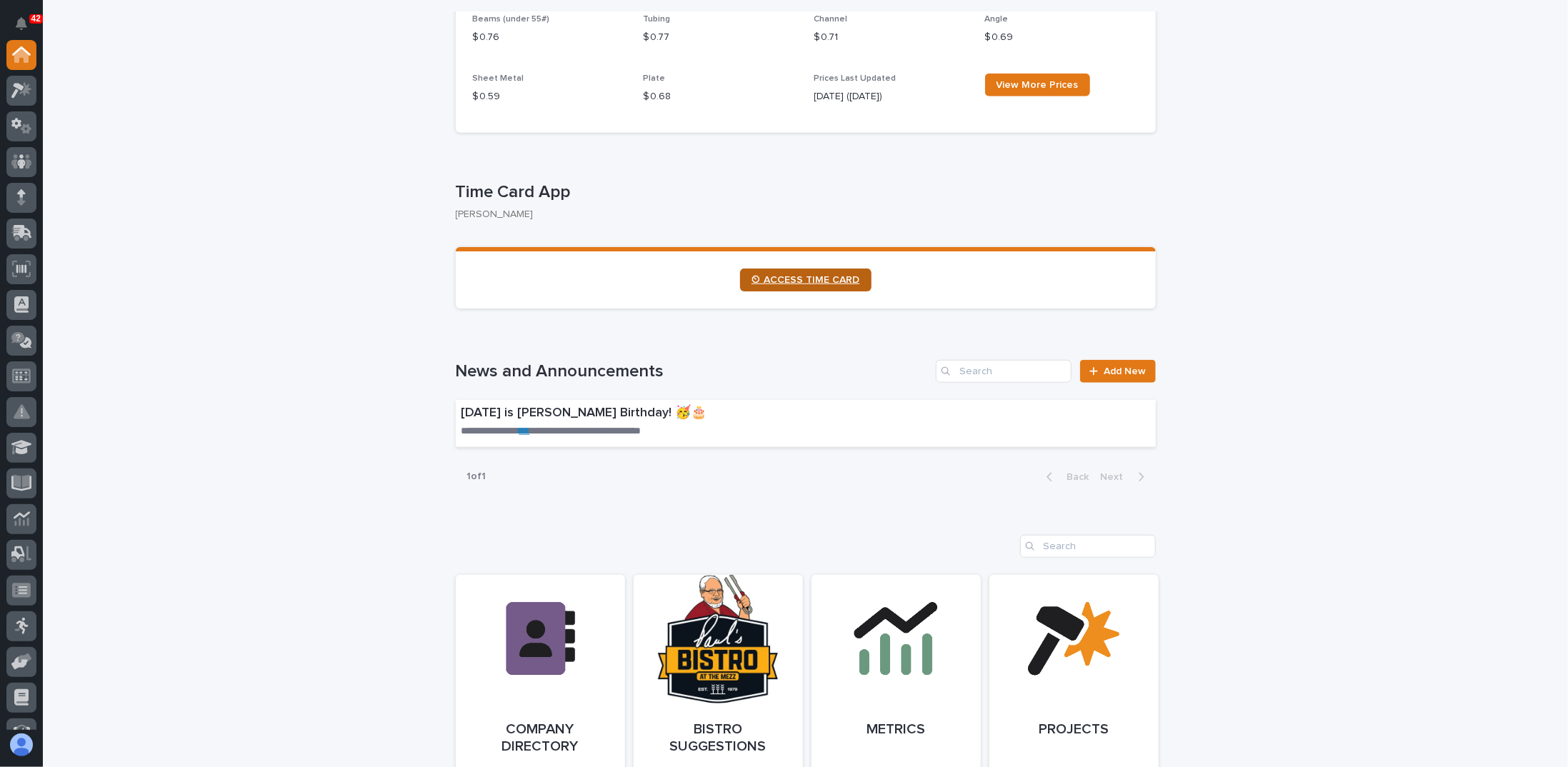
click at [779, 280] on span "⏲ ACCESS TIME CARD" at bounding box center [806, 279] width 108 height 10
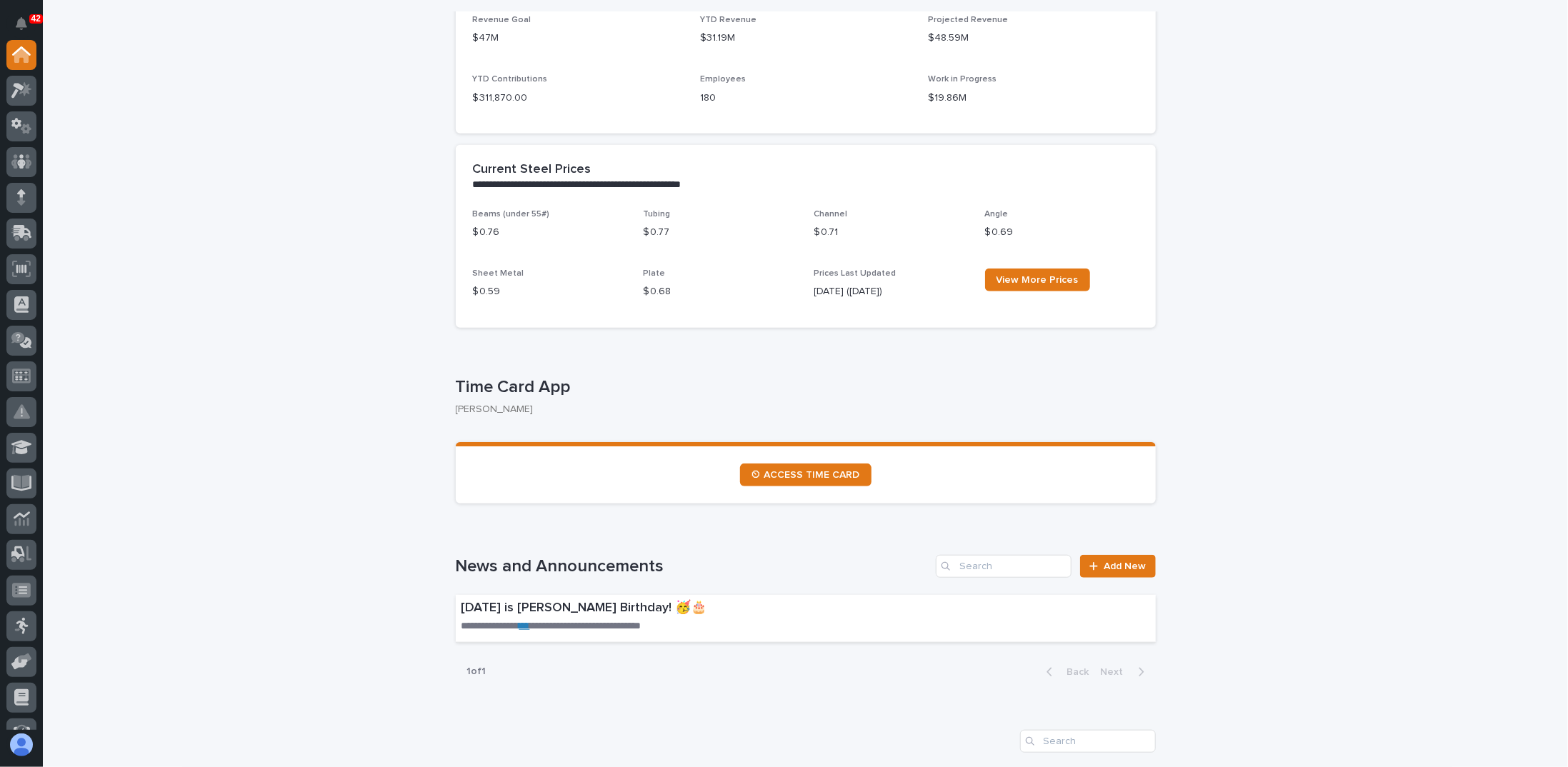
scroll to position [429, 0]
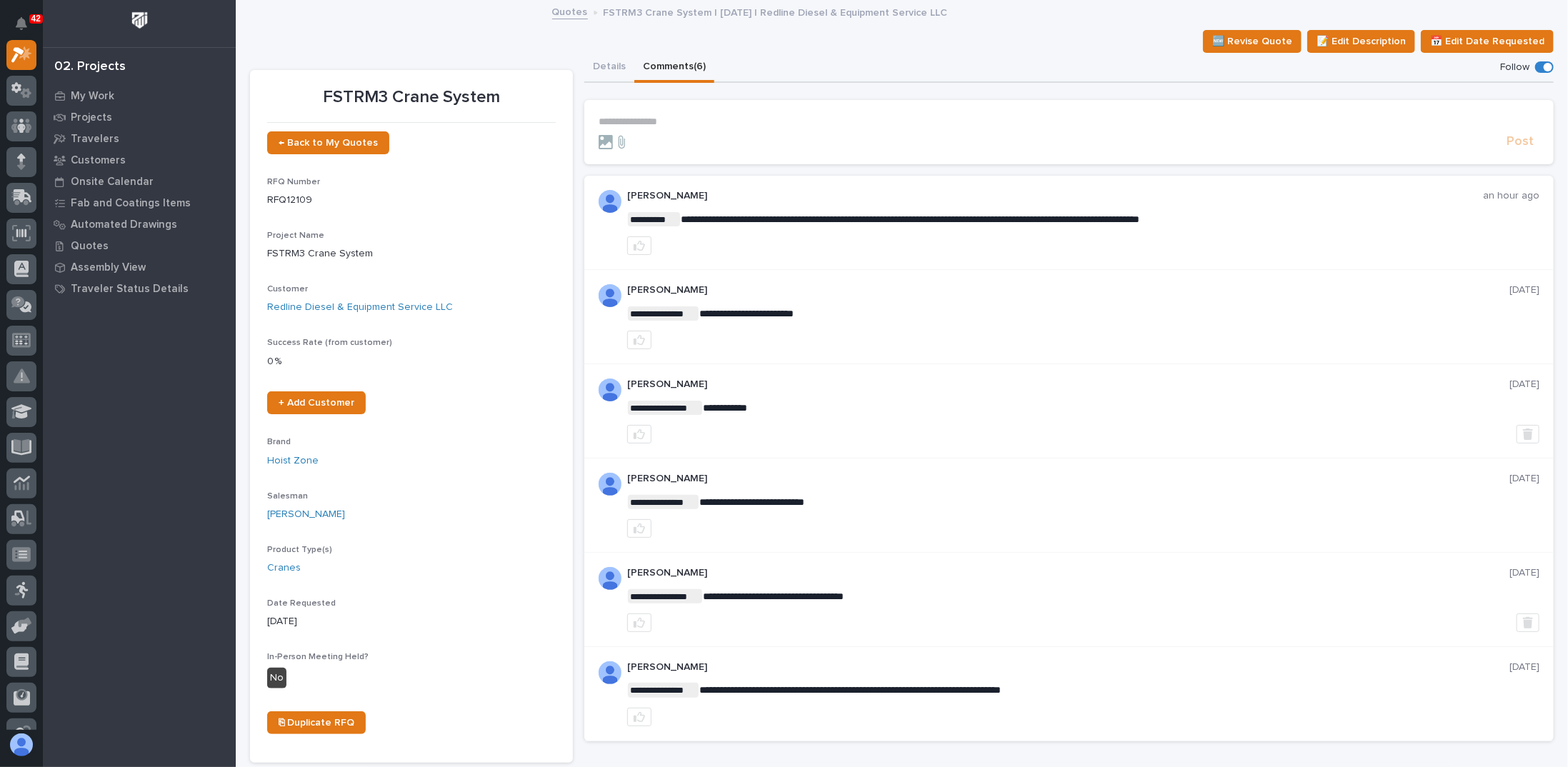
click at [380, 34] on div "🆕 Revise Quote 📝 Edit Description 📅 Edit Date Requested" at bounding box center [901, 41] width 1303 height 23
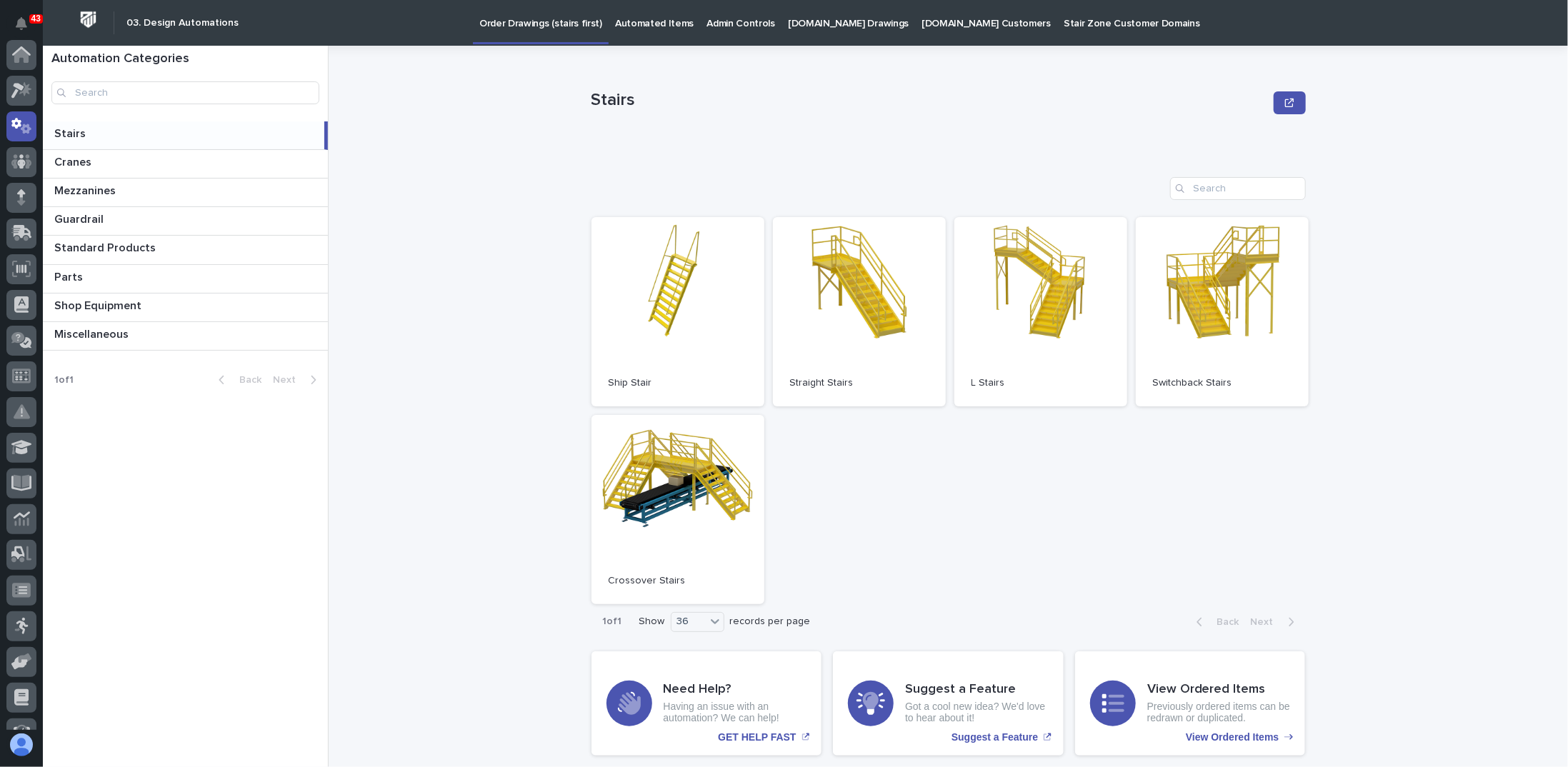
scroll to position [71, 0]
click at [487, 118] on div "Stairs Stairs Sorry, there was an error saving your record. Please try again. P…" at bounding box center [956, 406] width 1223 height 721
click at [500, 143] on div "Stairs Stairs Sorry, there was an error saving your record. Please try again. P…" at bounding box center [956, 406] width 1223 height 721
